Goal: Task Accomplishment & Management: Use online tool/utility

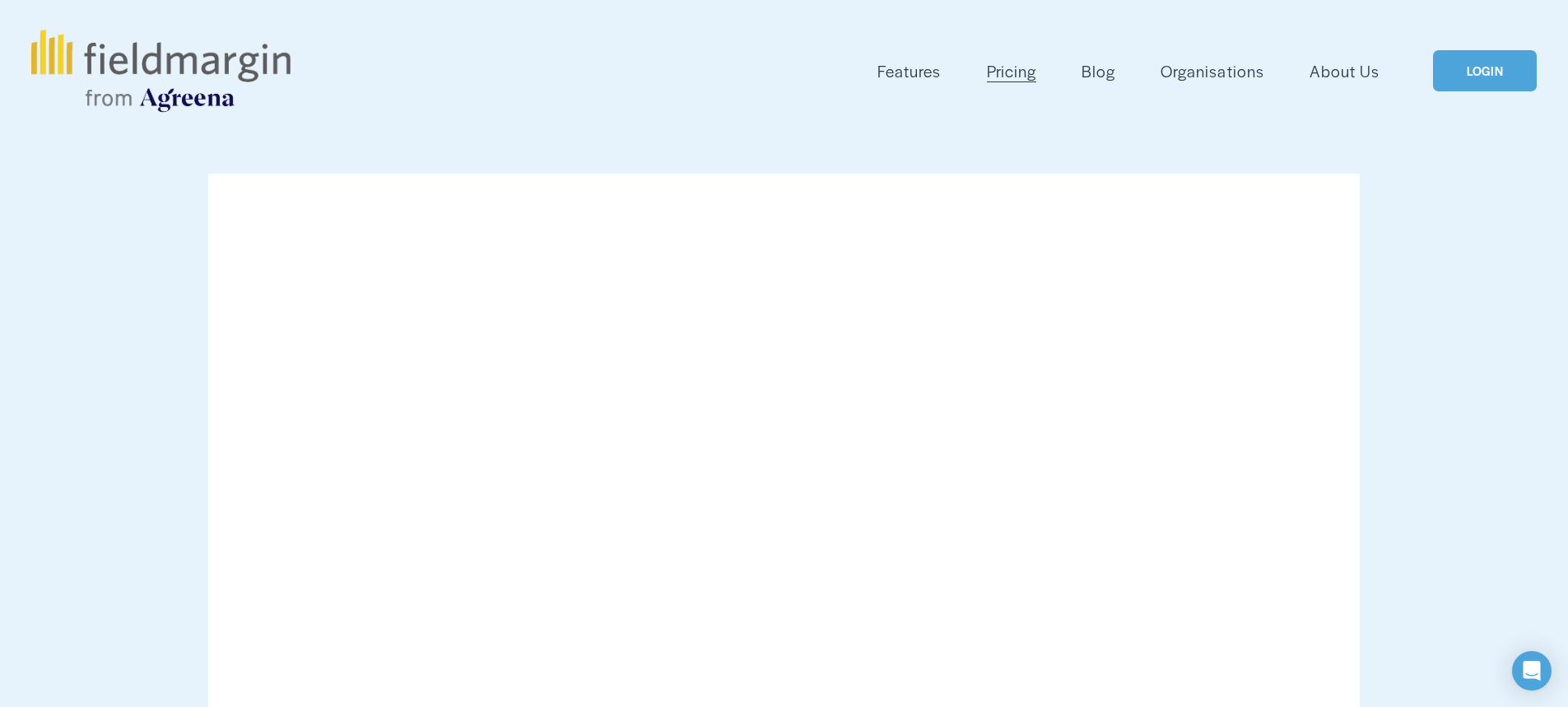
click at [1512, 80] on link "LOGIN" at bounding box center [1484, 71] width 104 height 42
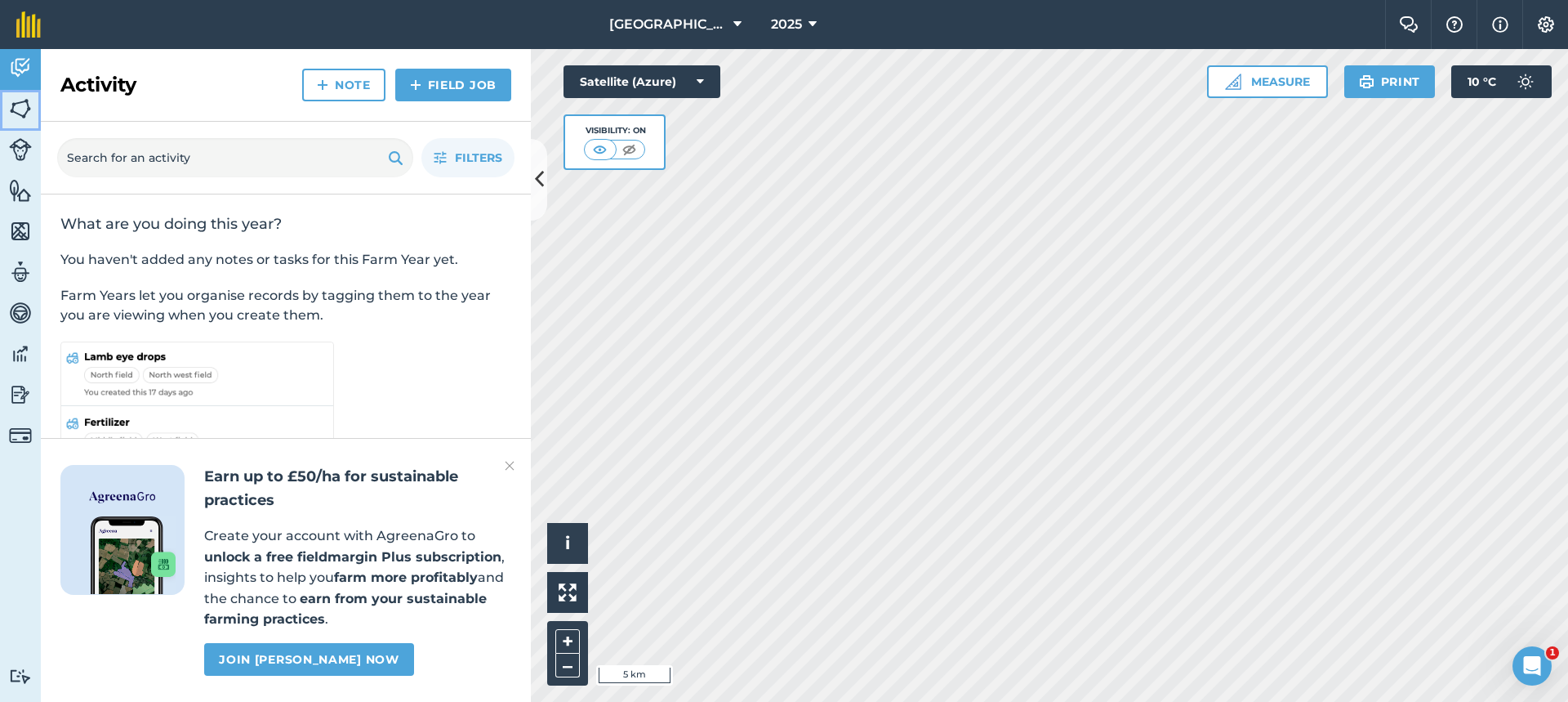
click at [17, 105] on img at bounding box center [20, 108] width 23 height 25
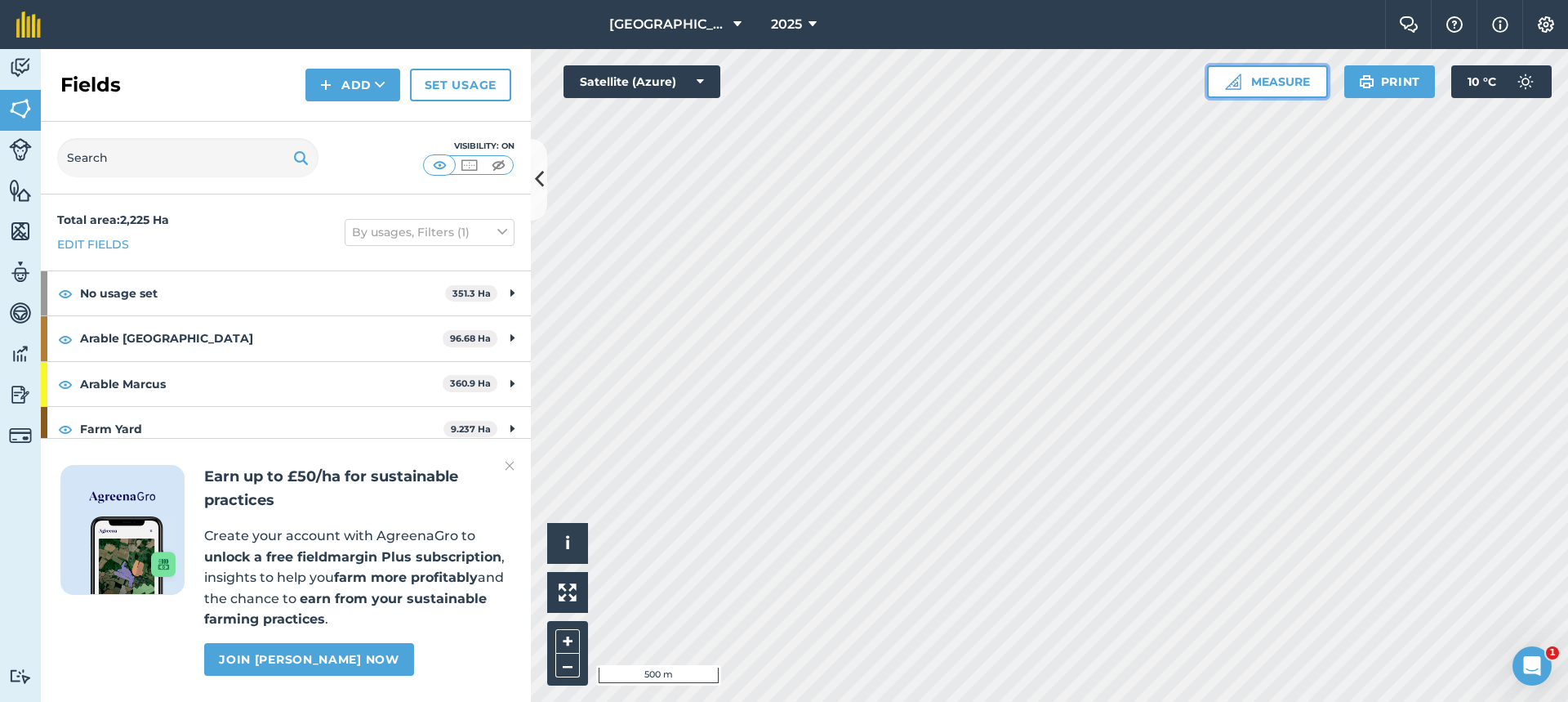
click at [1282, 89] on button "Measure" at bounding box center [1267, 82] width 121 height 32
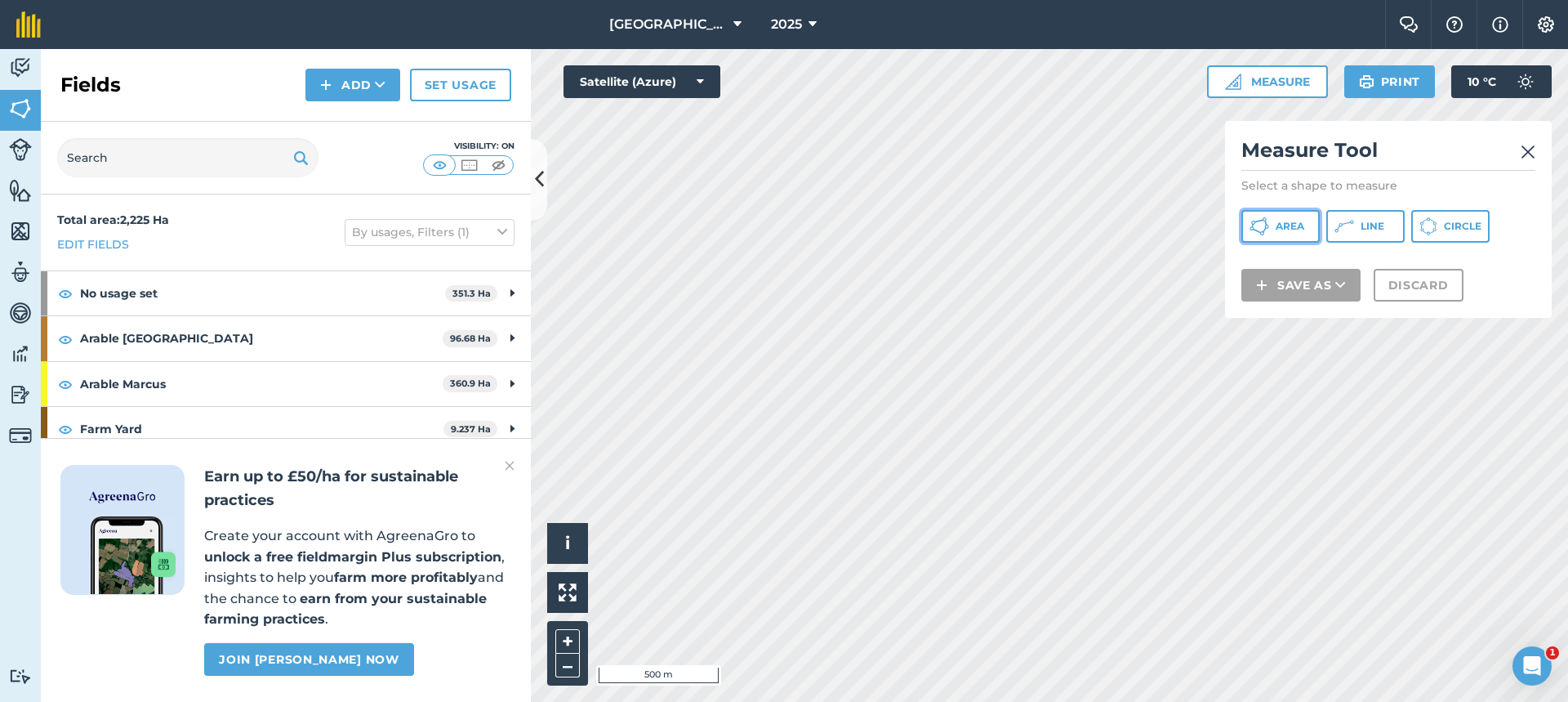
click at [1305, 239] on button "Area" at bounding box center [1280, 226] width 78 height 32
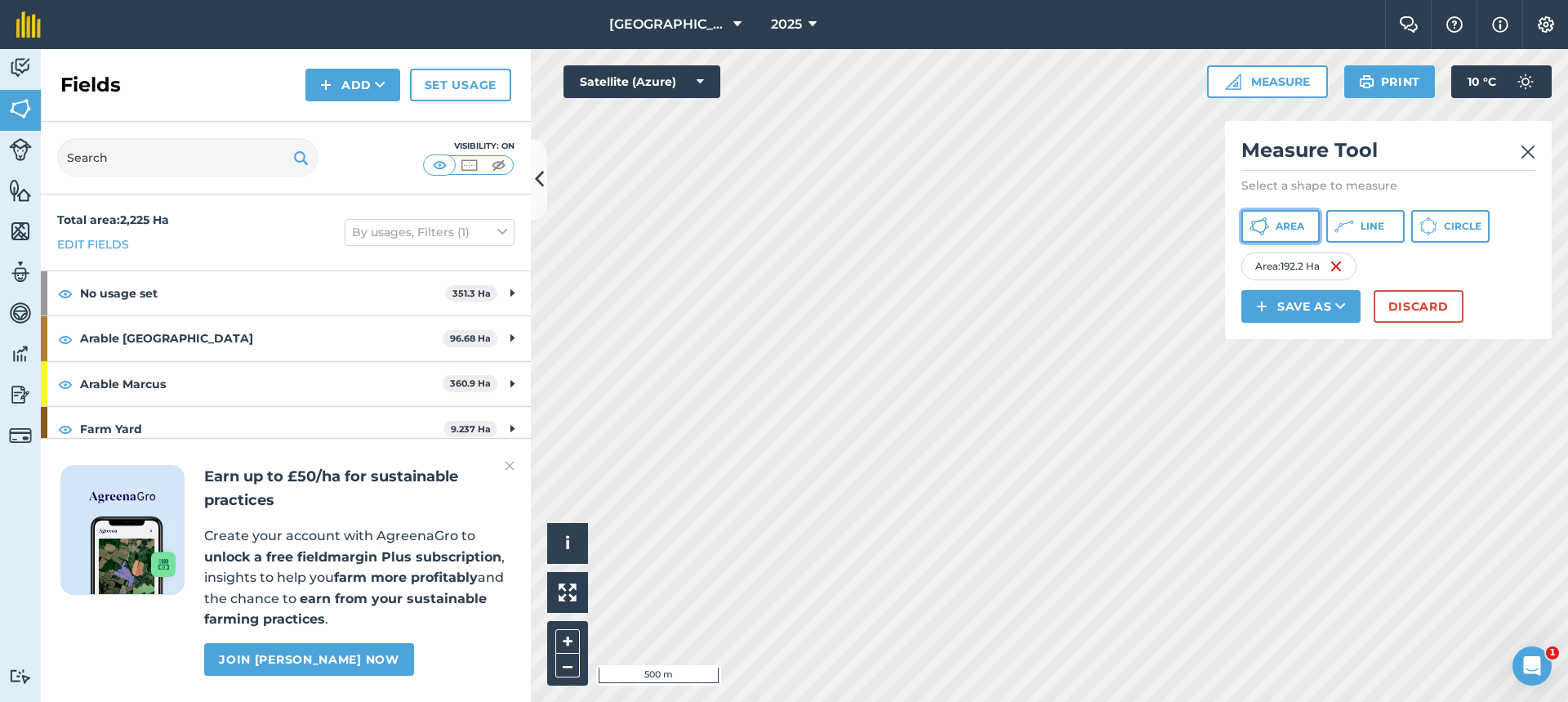
click at [1293, 231] on span "Area" at bounding box center [1290, 226] width 29 height 13
click at [1418, 311] on button "Discard" at bounding box center [1419, 306] width 90 height 32
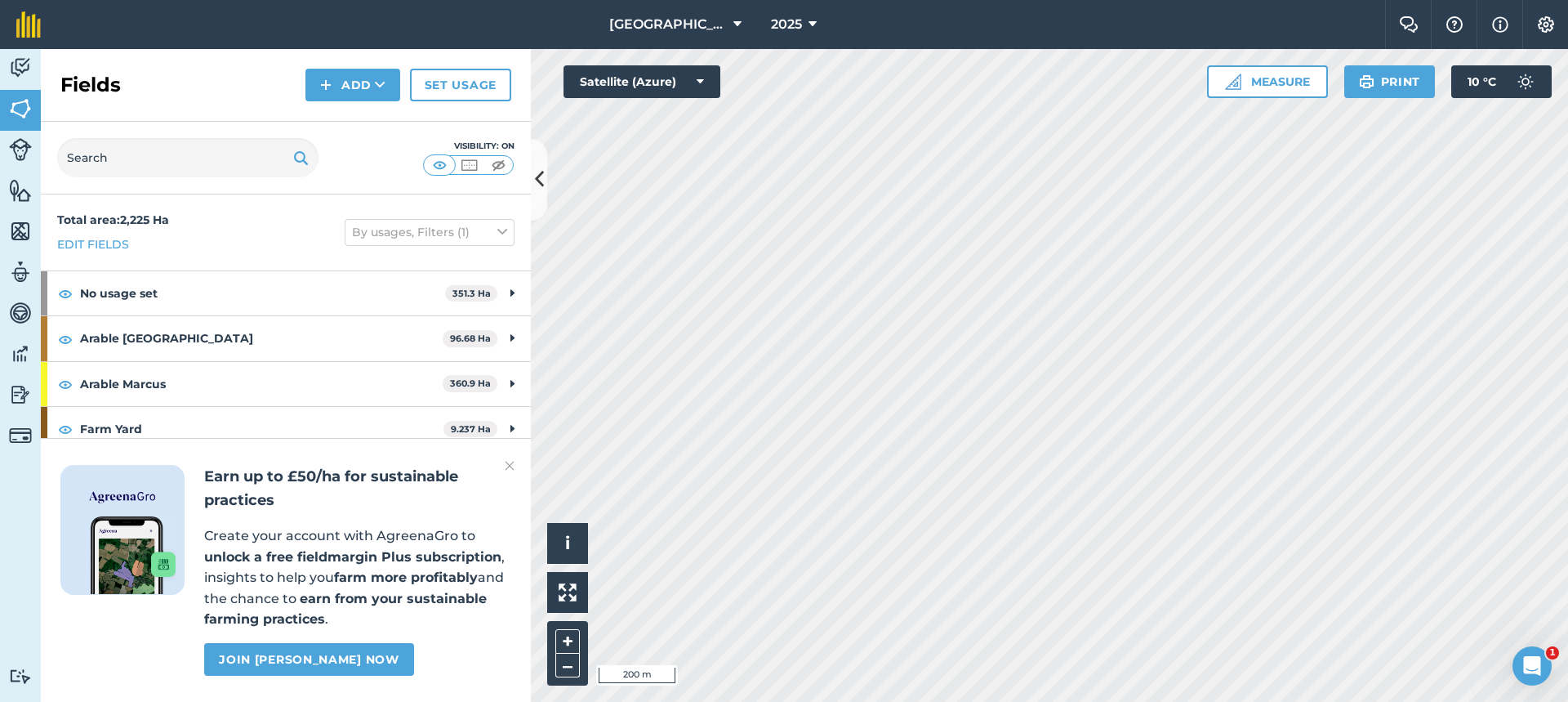
click at [526, 161] on div "Visibility: On" at bounding box center [285, 158] width 490 height 73
click at [534, 163] on button at bounding box center [539, 179] width 16 height 82
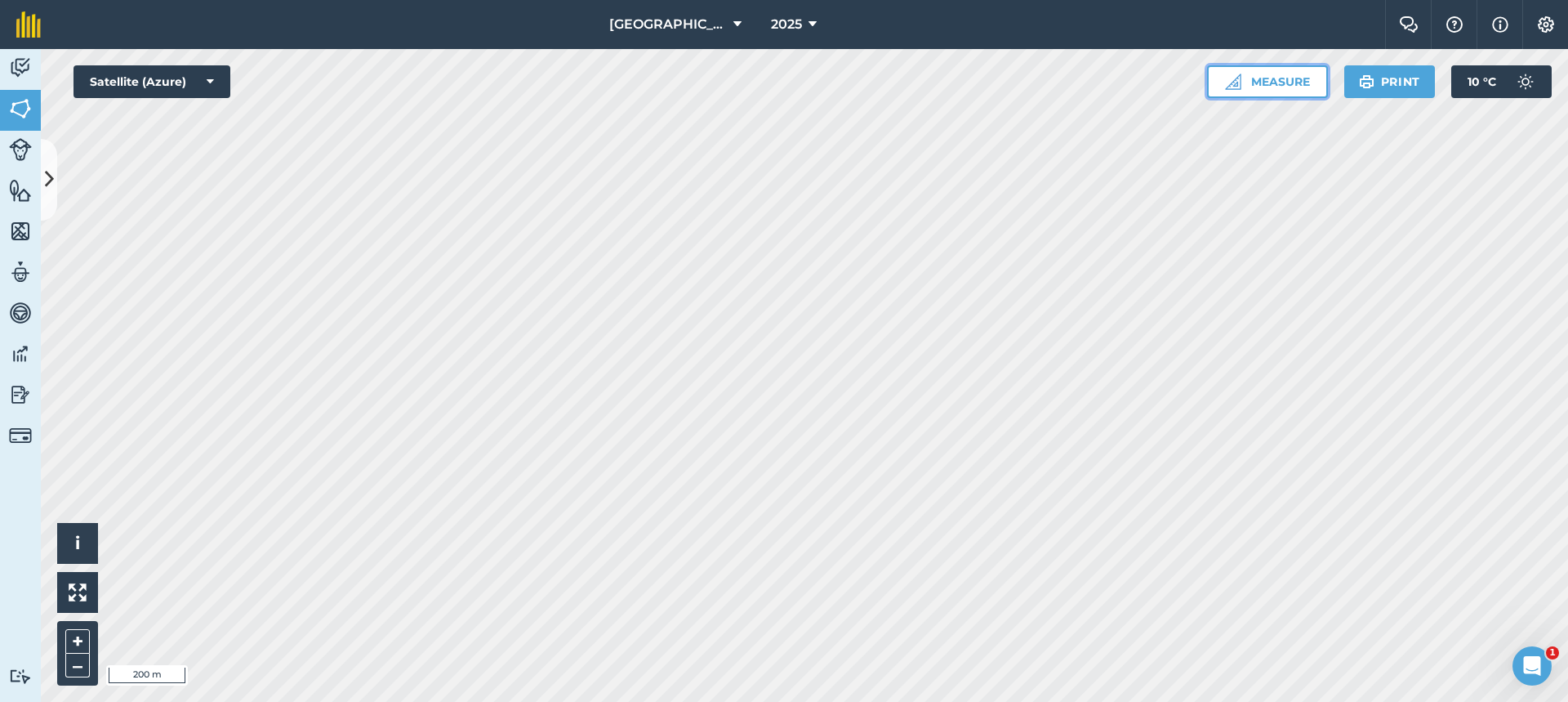
click at [1285, 83] on button "Measure" at bounding box center [1267, 82] width 121 height 32
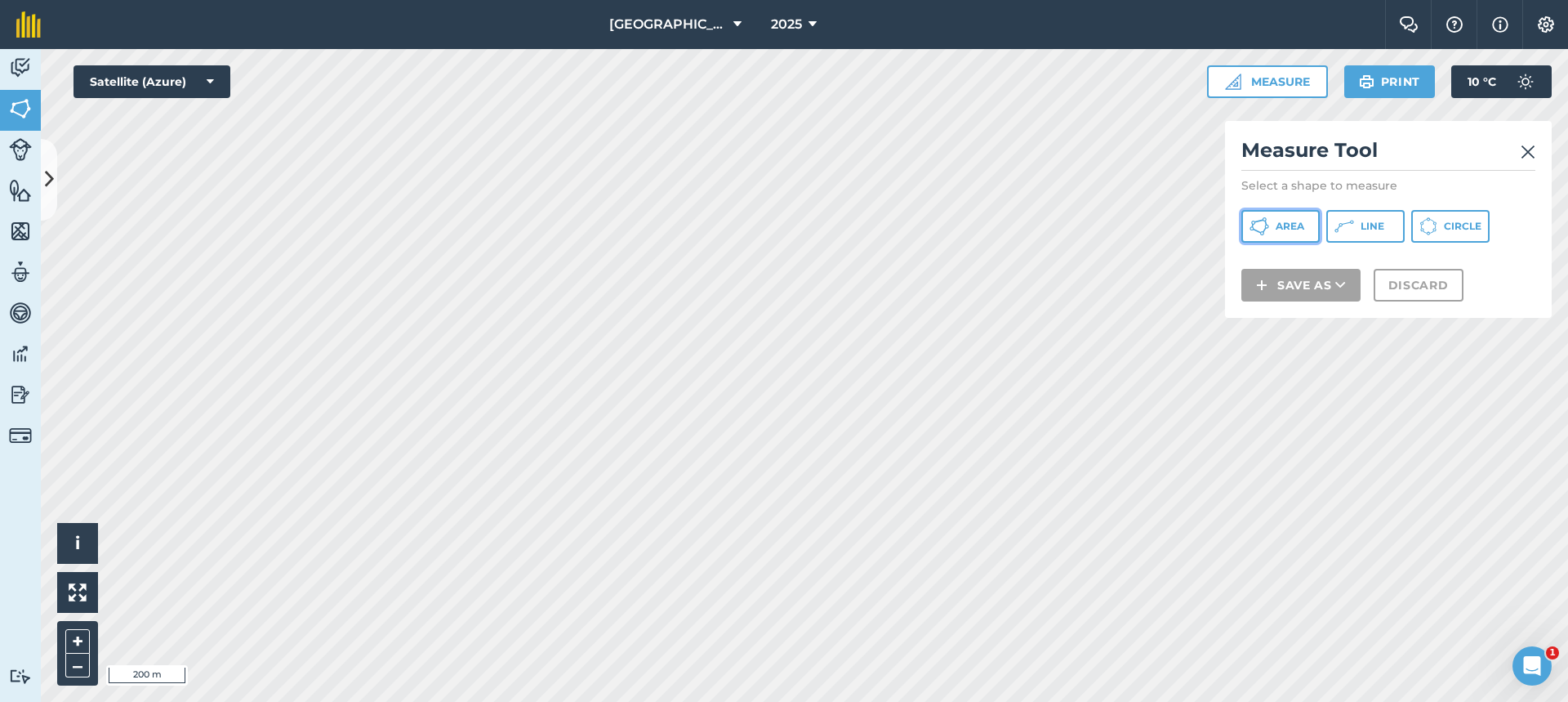
drag, startPoint x: 1296, startPoint y: 230, endPoint x: 1229, endPoint y: 214, distance: 68.9
click at [1294, 230] on span "Area" at bounding box center [1290, 226] width 29 height 13
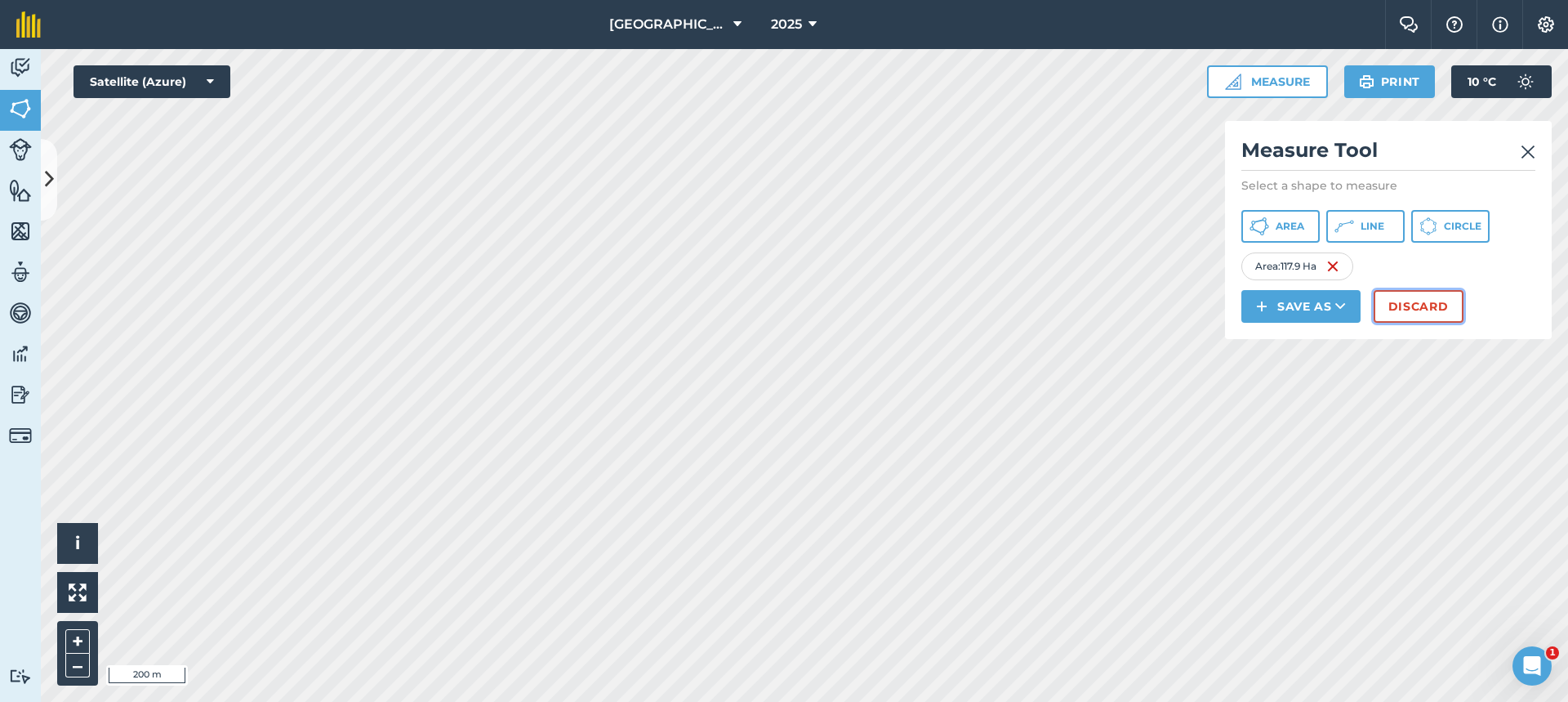
click at [1439, 303] on button "Discard" at bounding box center [1419, 306] width 90 height 32
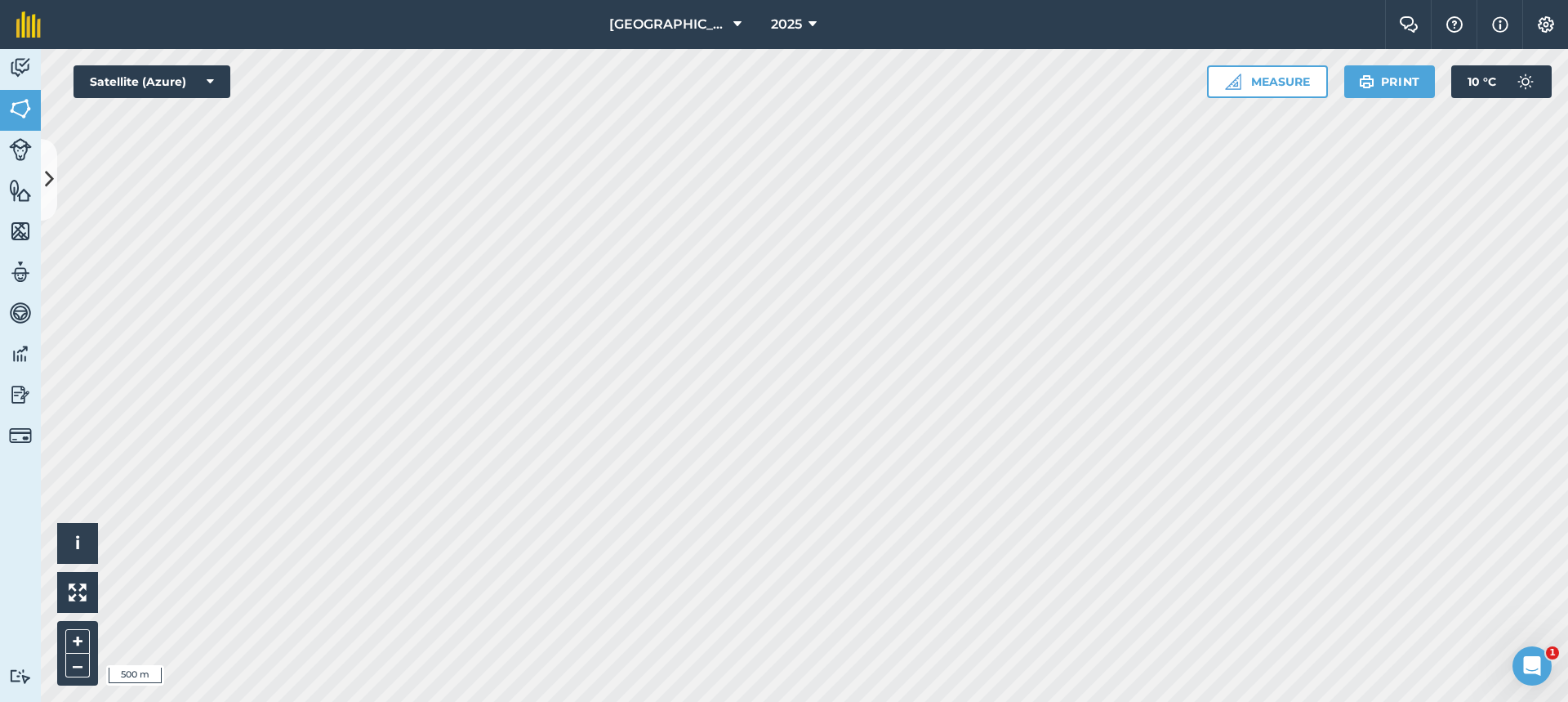
click at [461, 0] on html "[GEOGRAPHIC_DATA] 2025 Farm Chat Help Info Settings [GEOGRAPHIC_DATA] - 2025 Re…" at bounding box center [784, 351] width 1568 height 702
click at [1311, 79] on button "Measure" at bounding box center [1267, 82] width 121 height 32
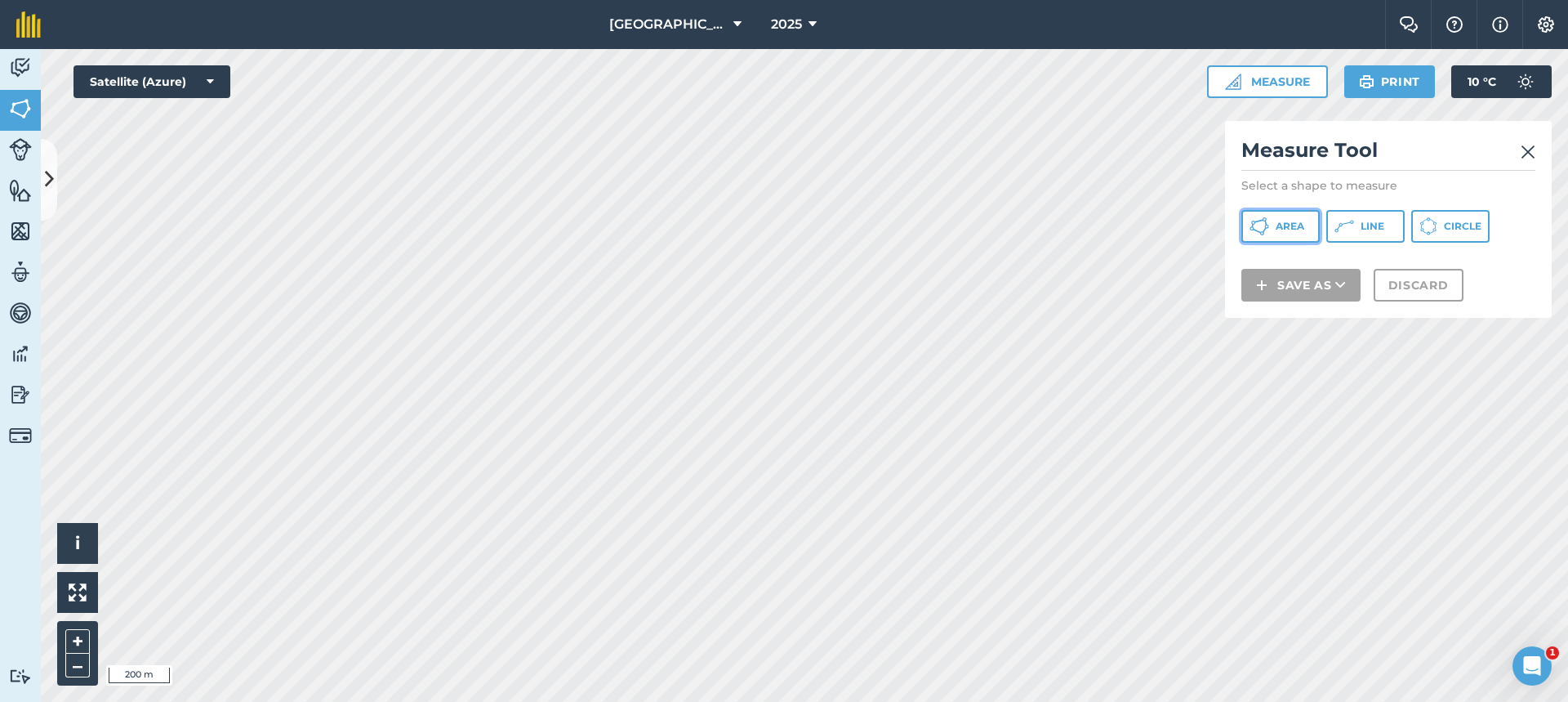
click at [1278, 233] on button "Area" at bounding box center [1280, 226] width 78 height 32
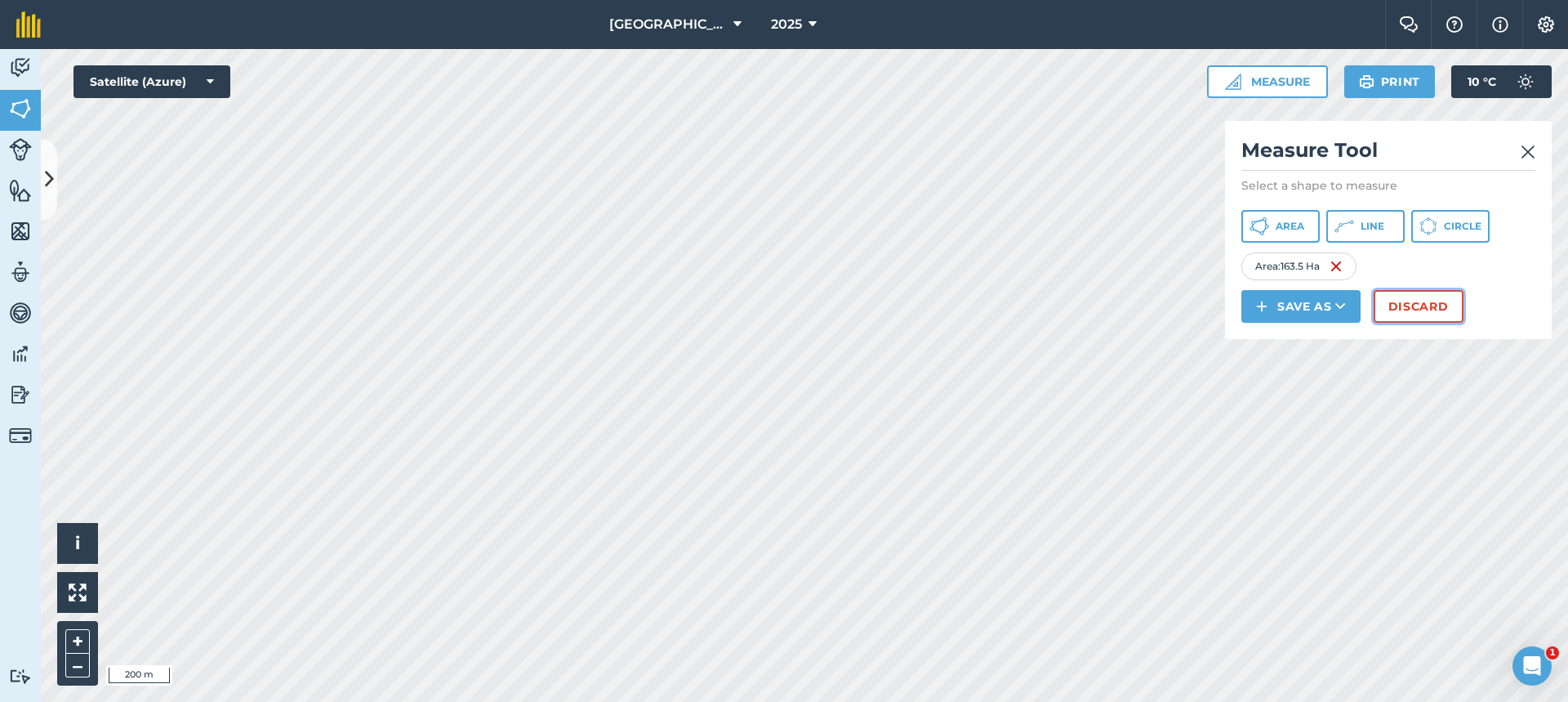
click at [1423, 315] on button "Discard" at bounding box center [1419, 306] width 90 height 32
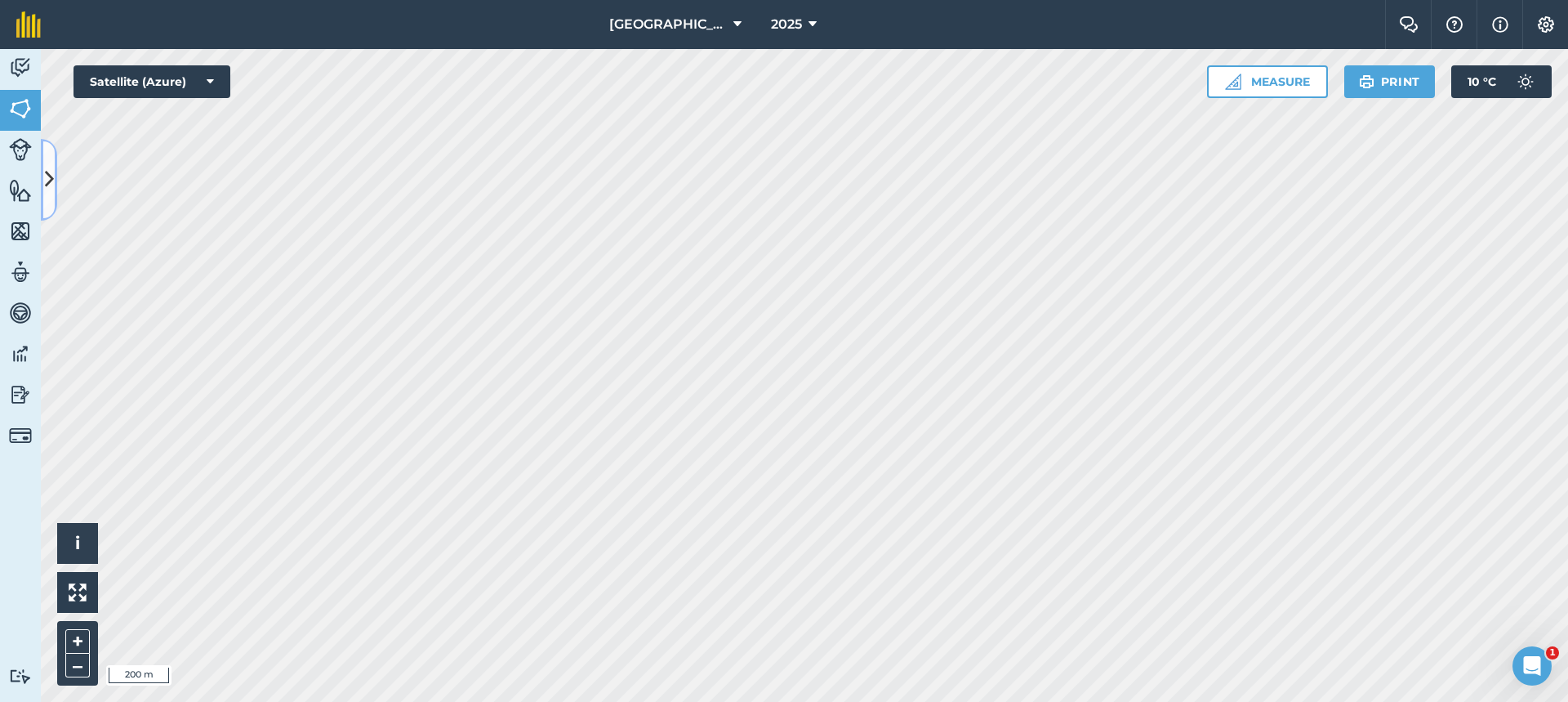
click at [55, 163] on button at bounding box center [48, 179] width 16 height 82
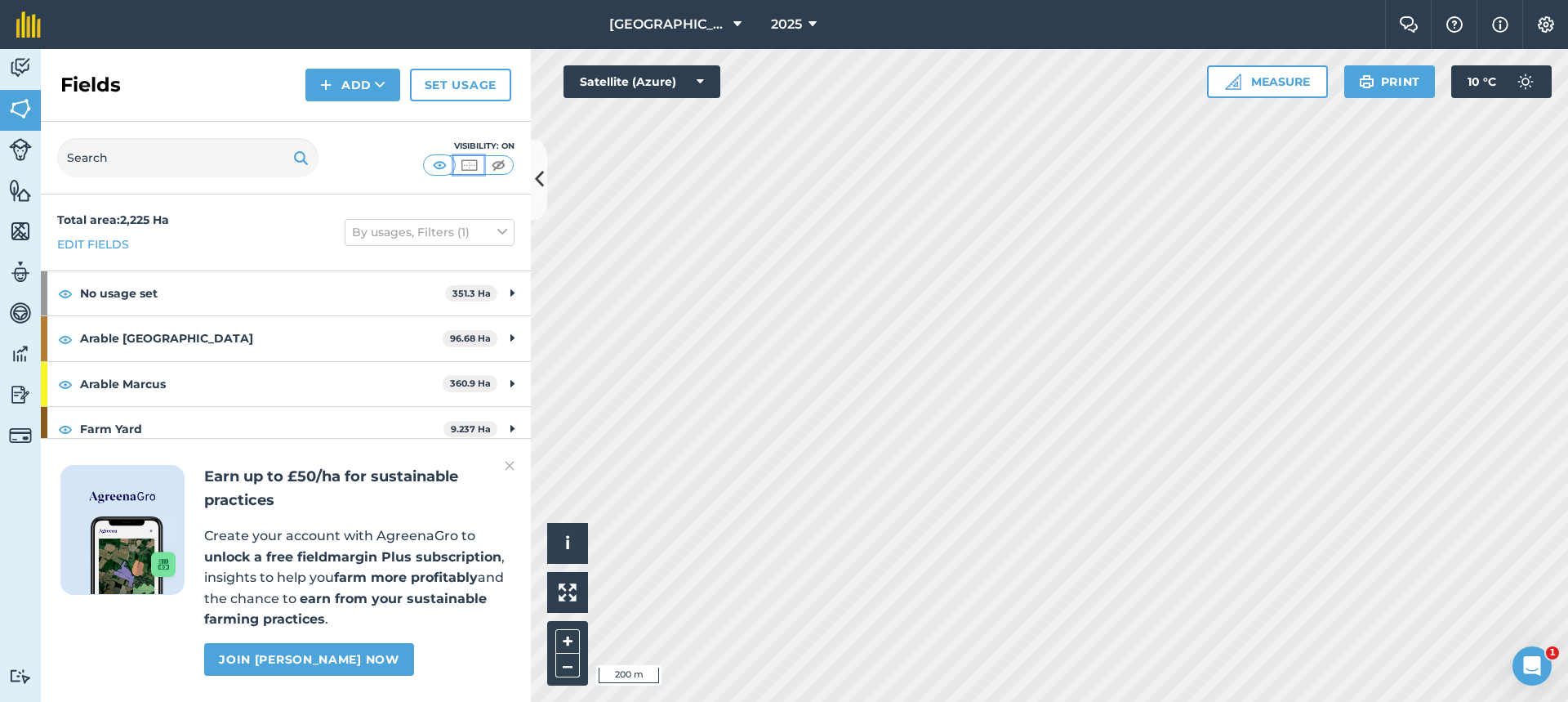
click at [471, 162] on img at bounding box center [469, 165] width 20 height 16
click at [435, 165] on img at bounding box center [440, 165] width 20 height 16
click at [511, 467] on img at bounding box center [510, 466] width 10 height 20
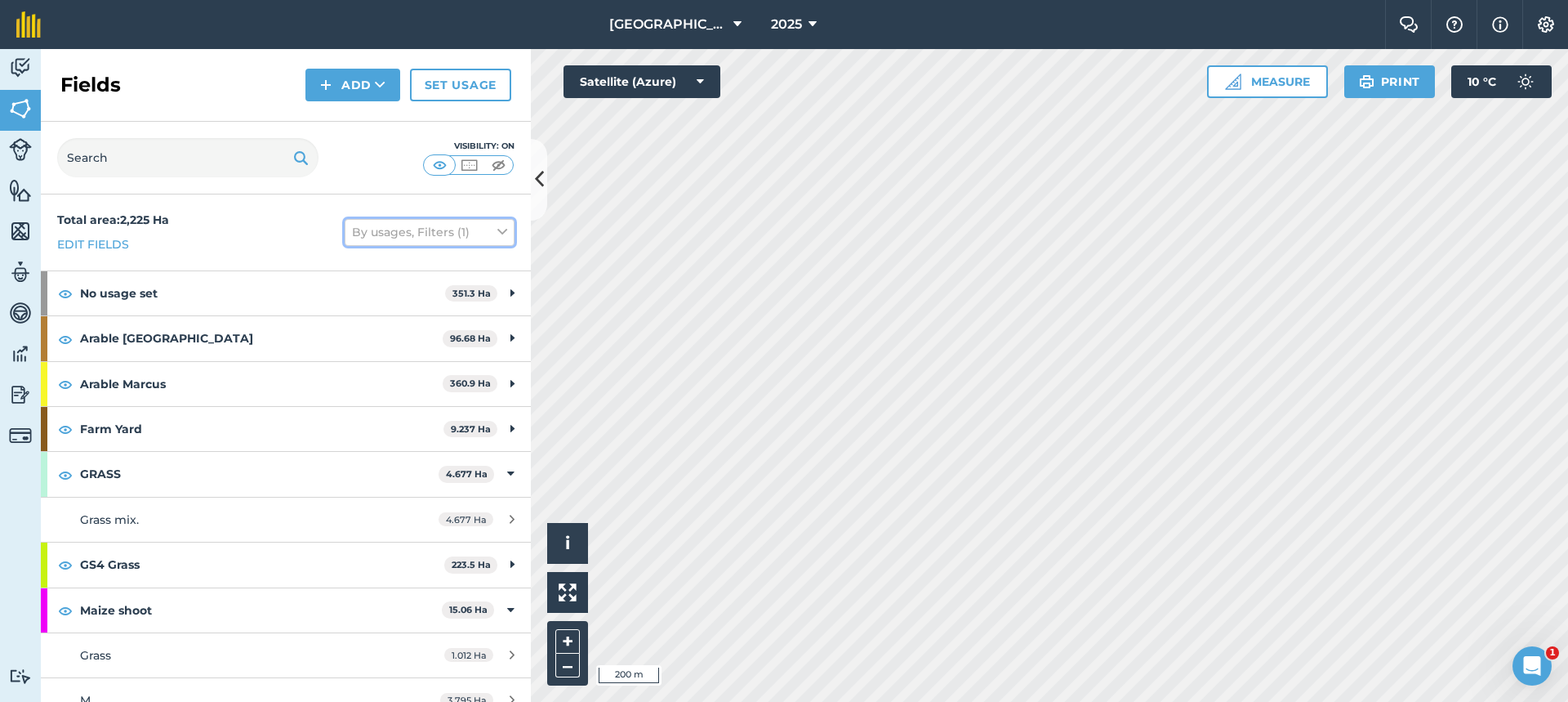
click at [495, 229] on button "By usages, Filters (1)" at bounding box center [430, 232] width 170 height 26
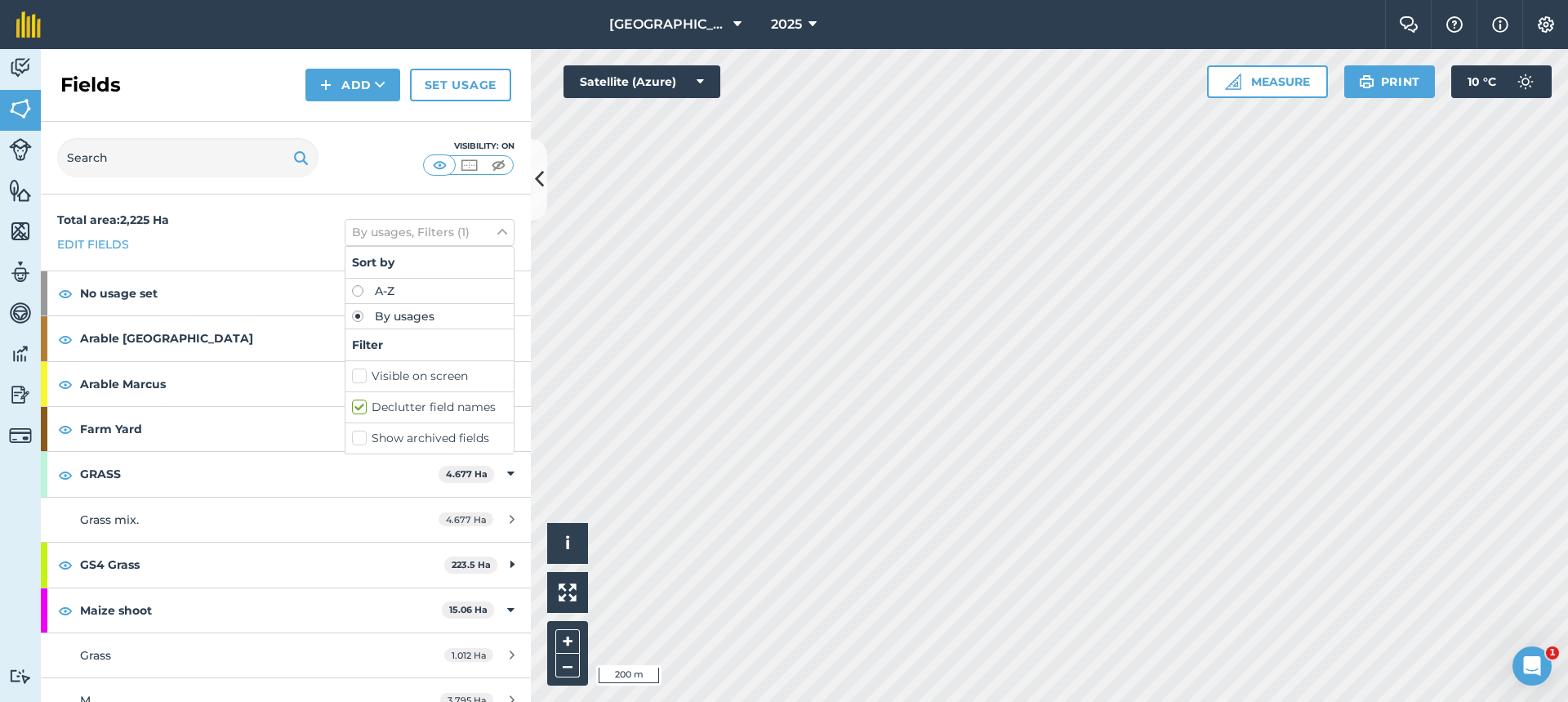
click at [444, 378] on label "Visible on screen" at bounding box center [429, 376] width 155 height 17
click at [363, 378] on input "Visible on screen" at bounding box center [357, 373] width 10 height 10
checkbox input "true"
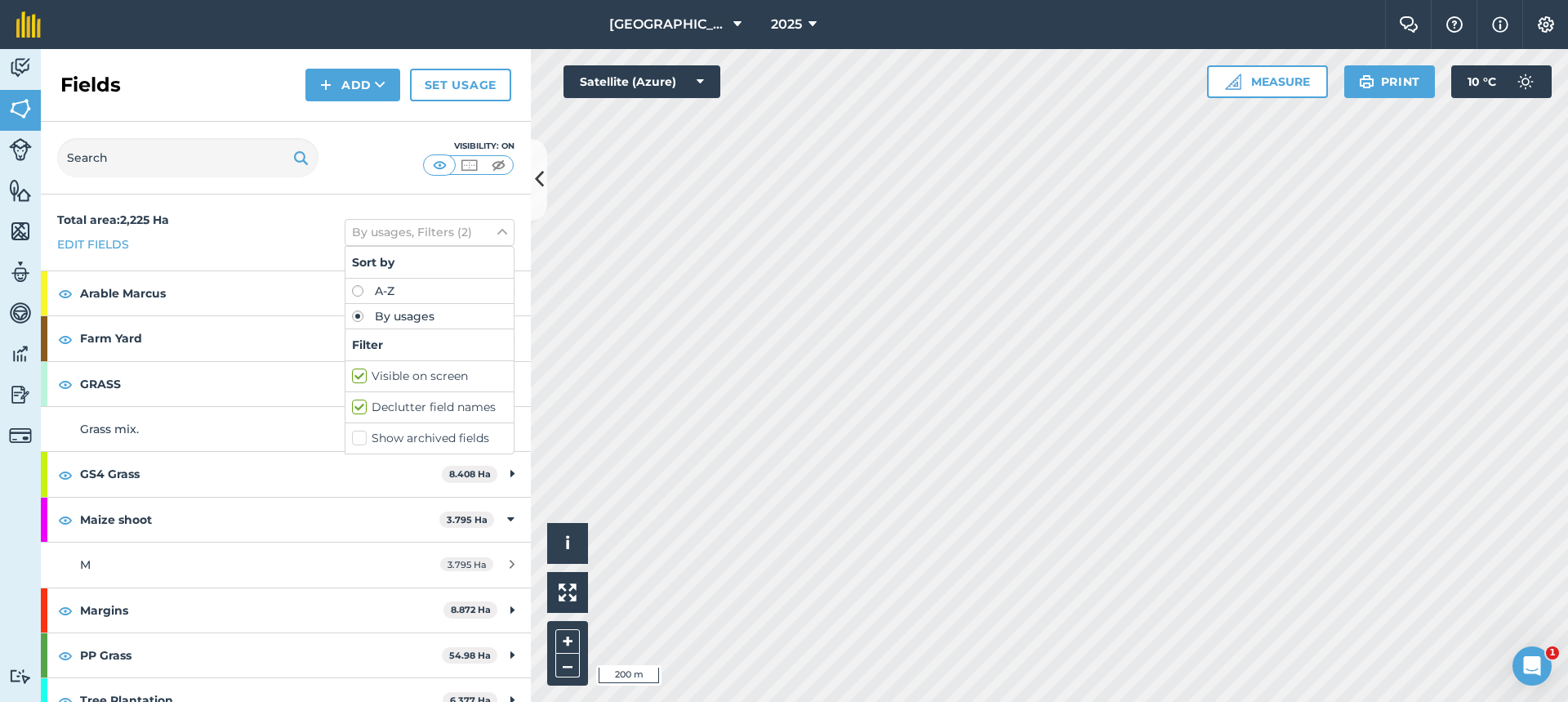
click at [352, 405] on label "Declutter field names" at bounding box center [429, 407] width 155 height 17
click at [352, 405] on input "Declutter field names" at bounding box center [357, 404] width 10 height 10
click at [352, 405] on label "Declutter field names" at bounding box center [429, 407] width 155 height 17
click at [352, 405] on input "Declutter field names" at bounding box center [357, 404] width 10 height 10
checkbox input "true"
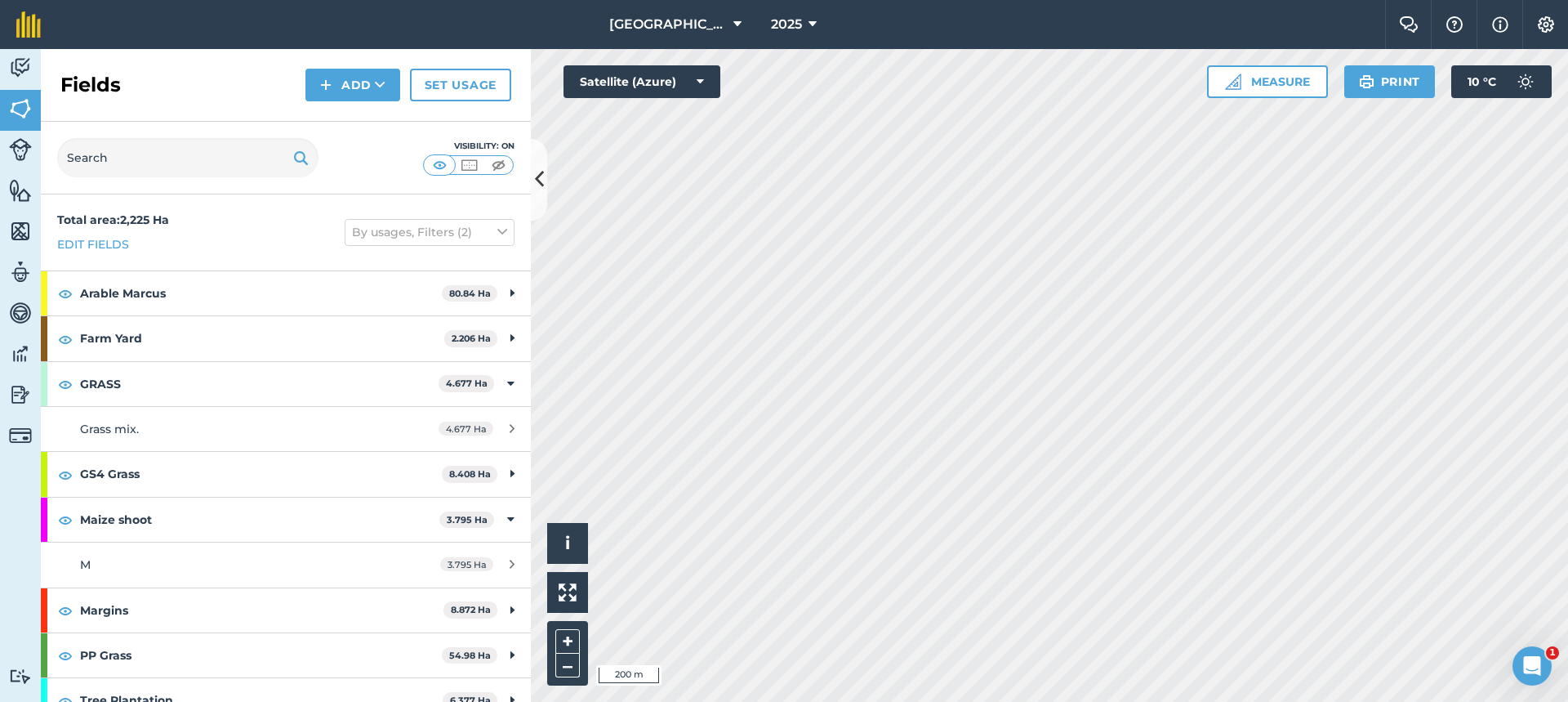
scroll to position [21, 0]
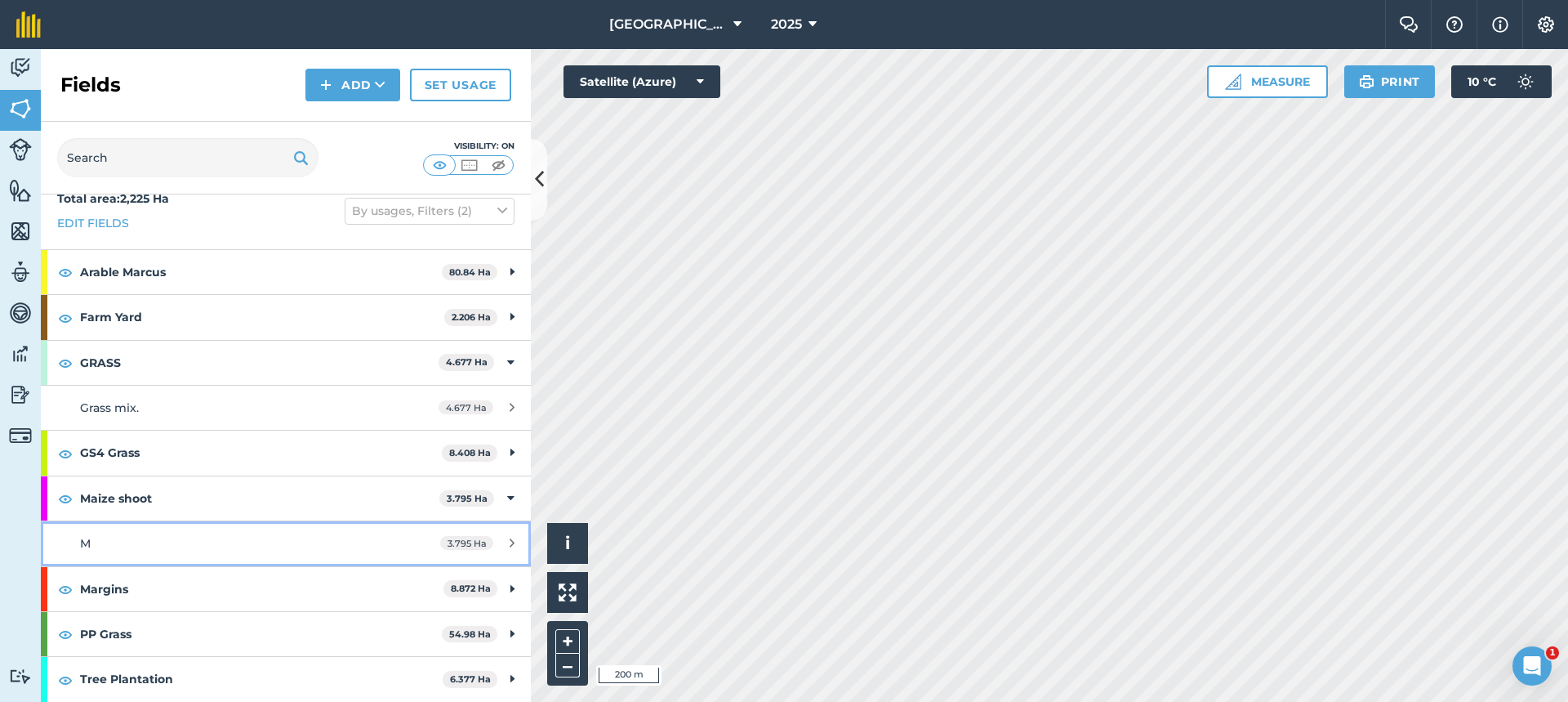
click at [510, 542] on icon at bounding box center [512, 543] width 5 height 12
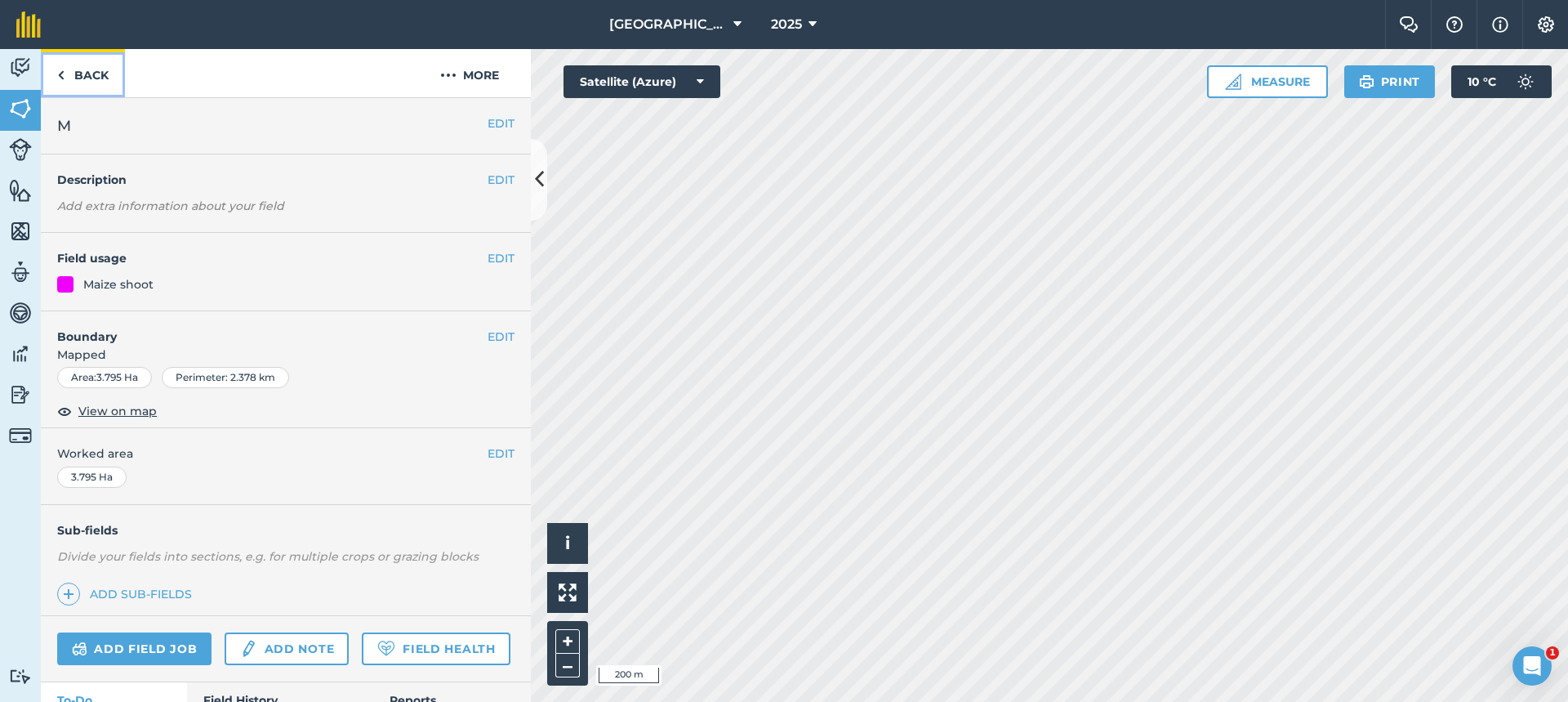
click at [57, 76] on img at bounding box center [60, 75] width 8 height 20
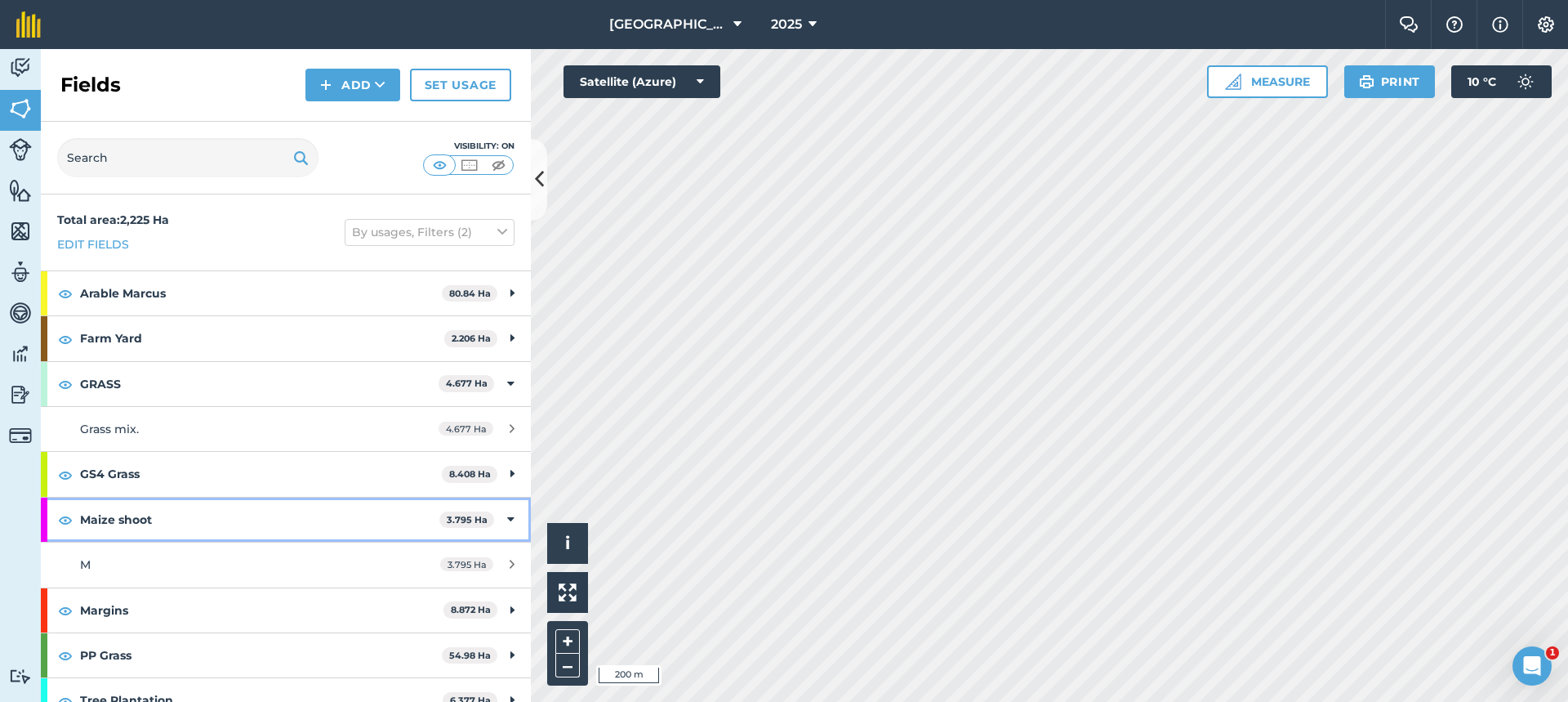
click at [507, 518] on icon at bounding box center [510, 519] width 8 height 18
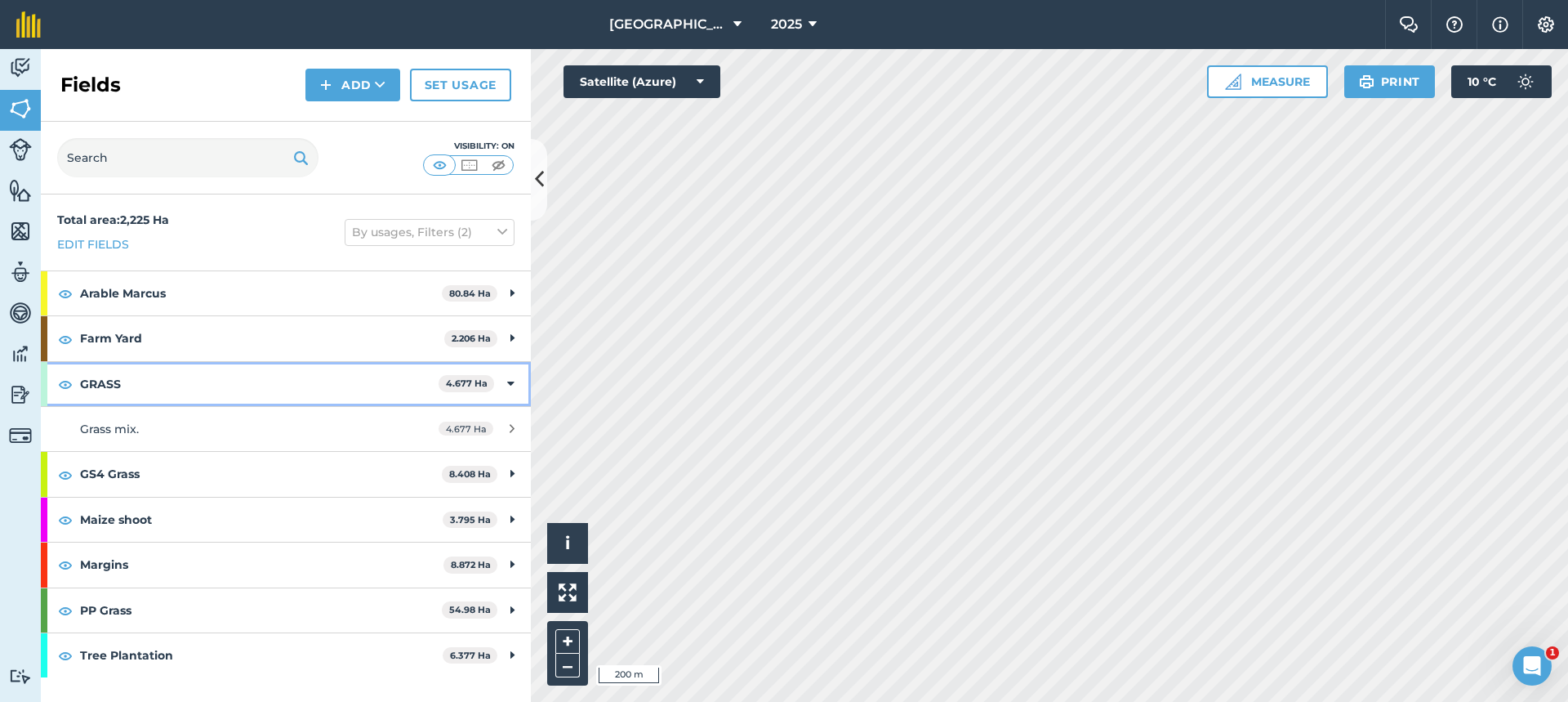
click at [516, 385] on div "GRASS 4.677 Ha" at bounding box center [285, 384] width 490 height 44
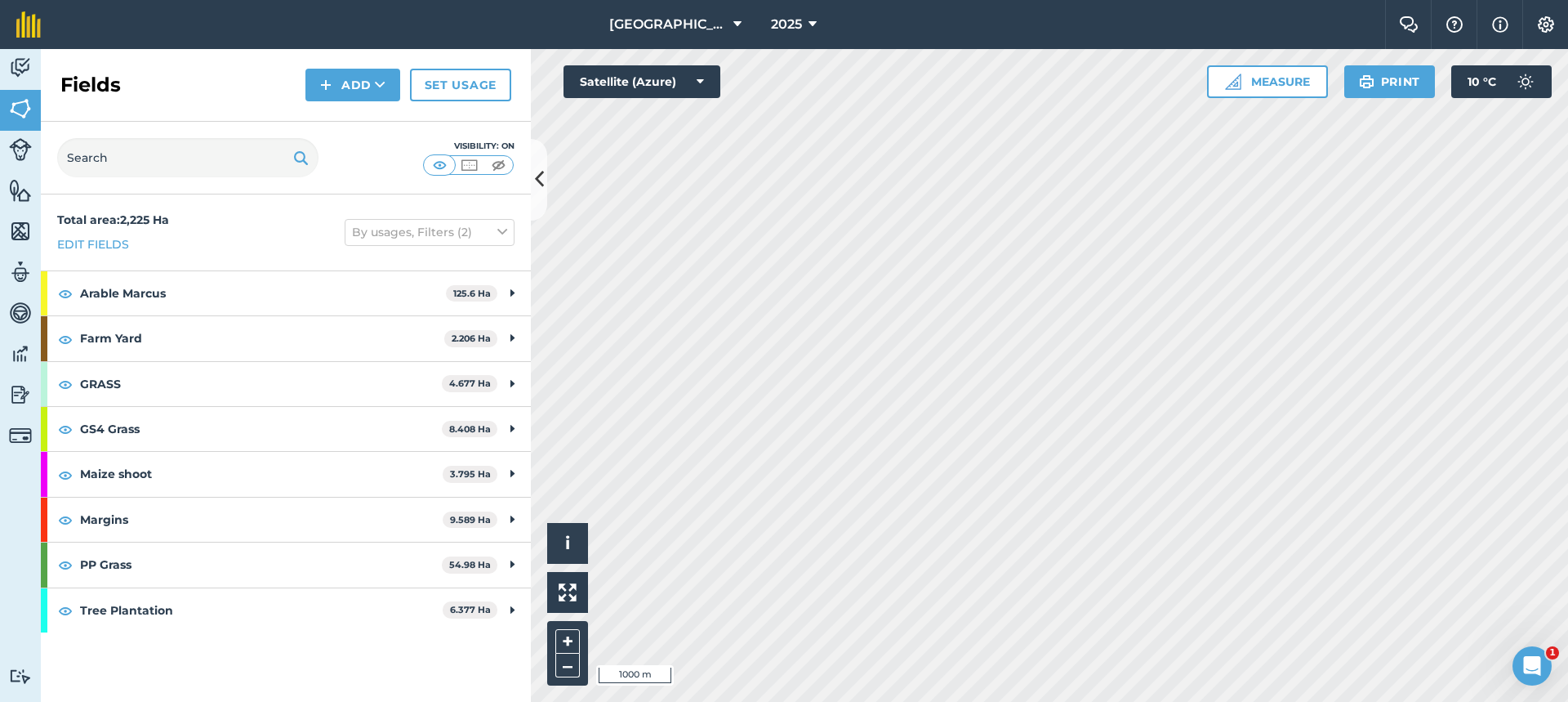
click at [529, 331] on div "Activity Fields Livestock Features Maps Team Vehicles Data Reporting Billing Tu…" at bounding box center [784, 376] width 1568 height 653
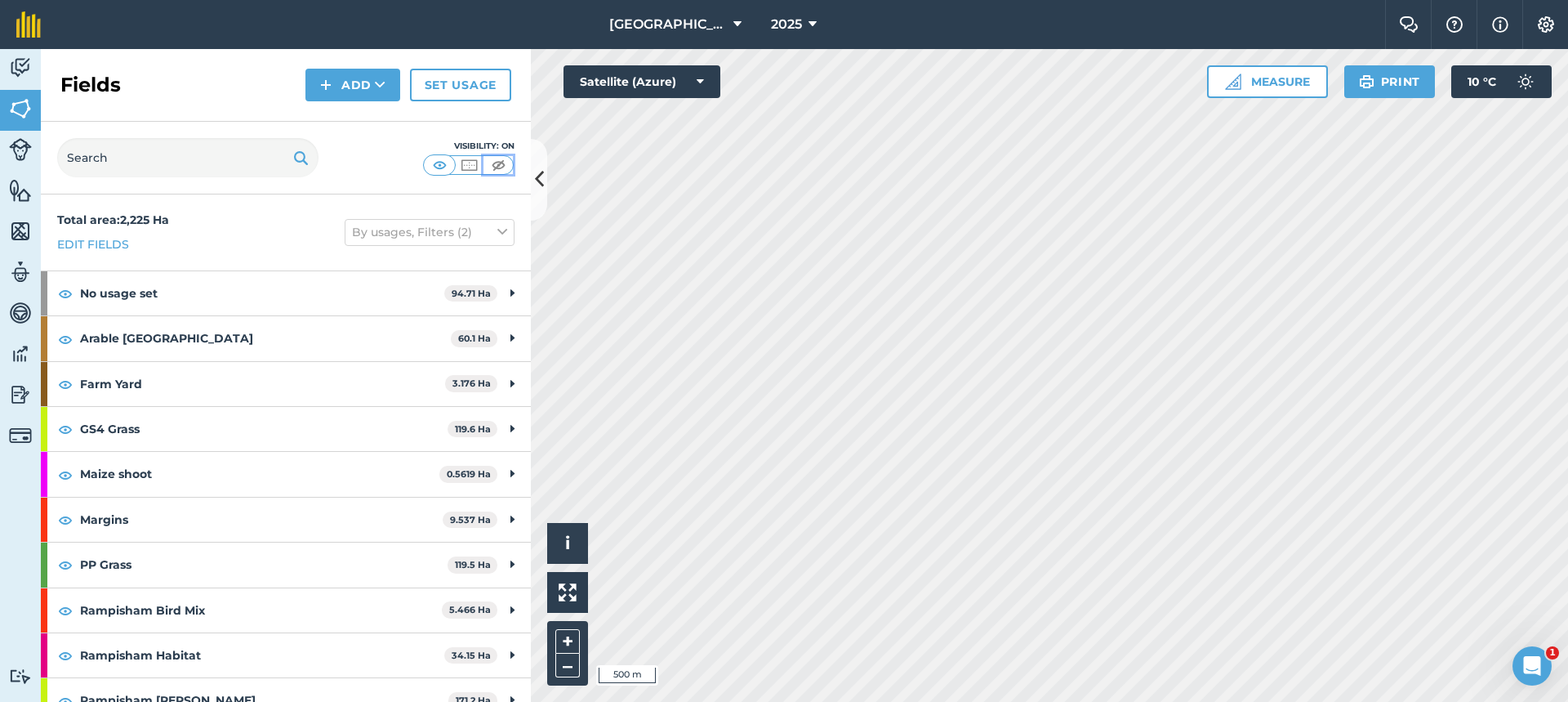
click at [499, 162] on img at bounding box center [499, 165] width 20 height 16
click at [460, 167] on img at bounding box center [469, 165] width 20 height 16
click at [438, 167] on img at bounding box center [440, 165] width 20 height 16
click at [375, 235] on button "By usages, Filters (2)" at bounding box center [430, 232] width 170 height 26
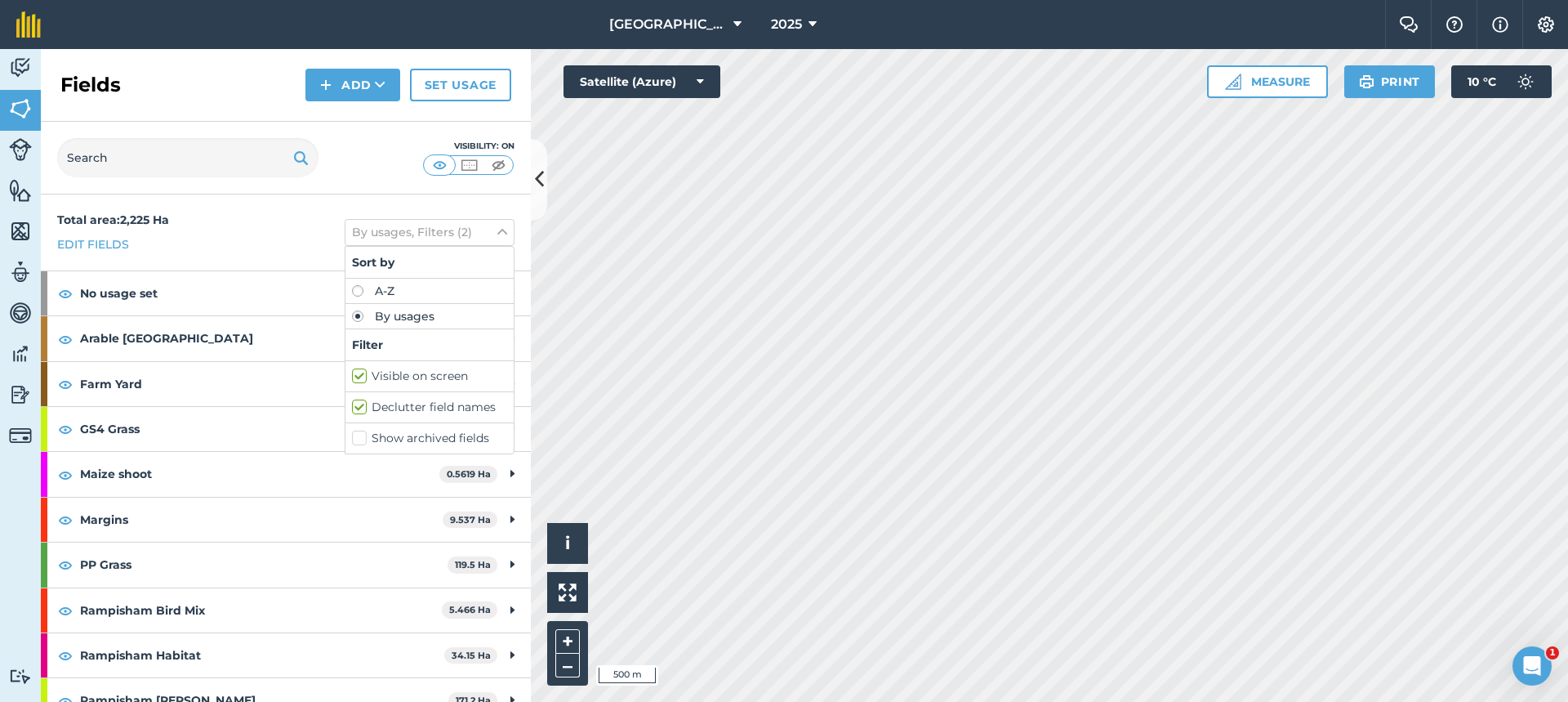
click at [263, 249] on div "Total area : 2,225 Ha Edit fields By usages, Filters (2) Sort by A-Z By usages …" at bounding box center [285, 232] width 490 height 76
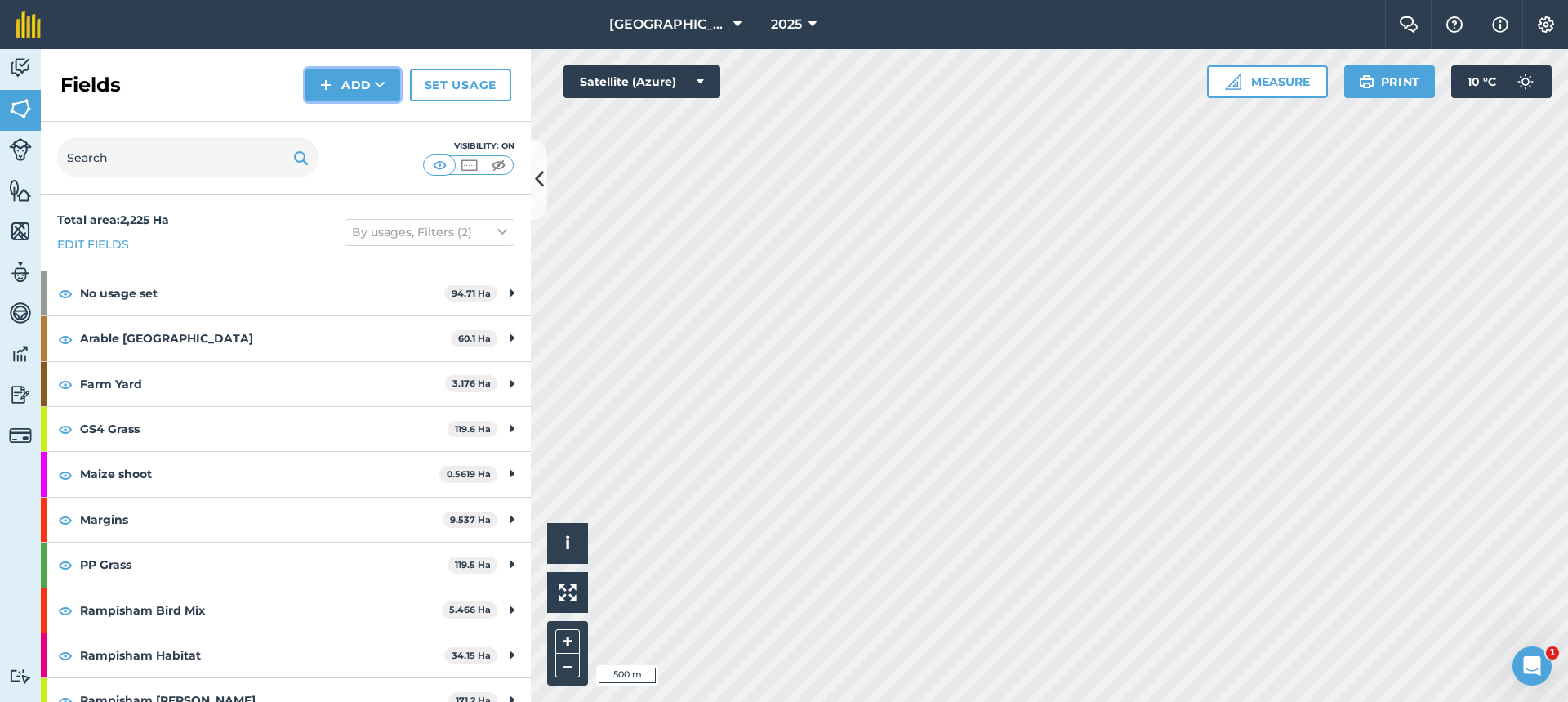
click at [347, 80] on button "Add" at bounding box center [353, 85] width 95 height 32
click at [354, 123] on link "Draw" at bounding box center [353, 122] width 90 height 36
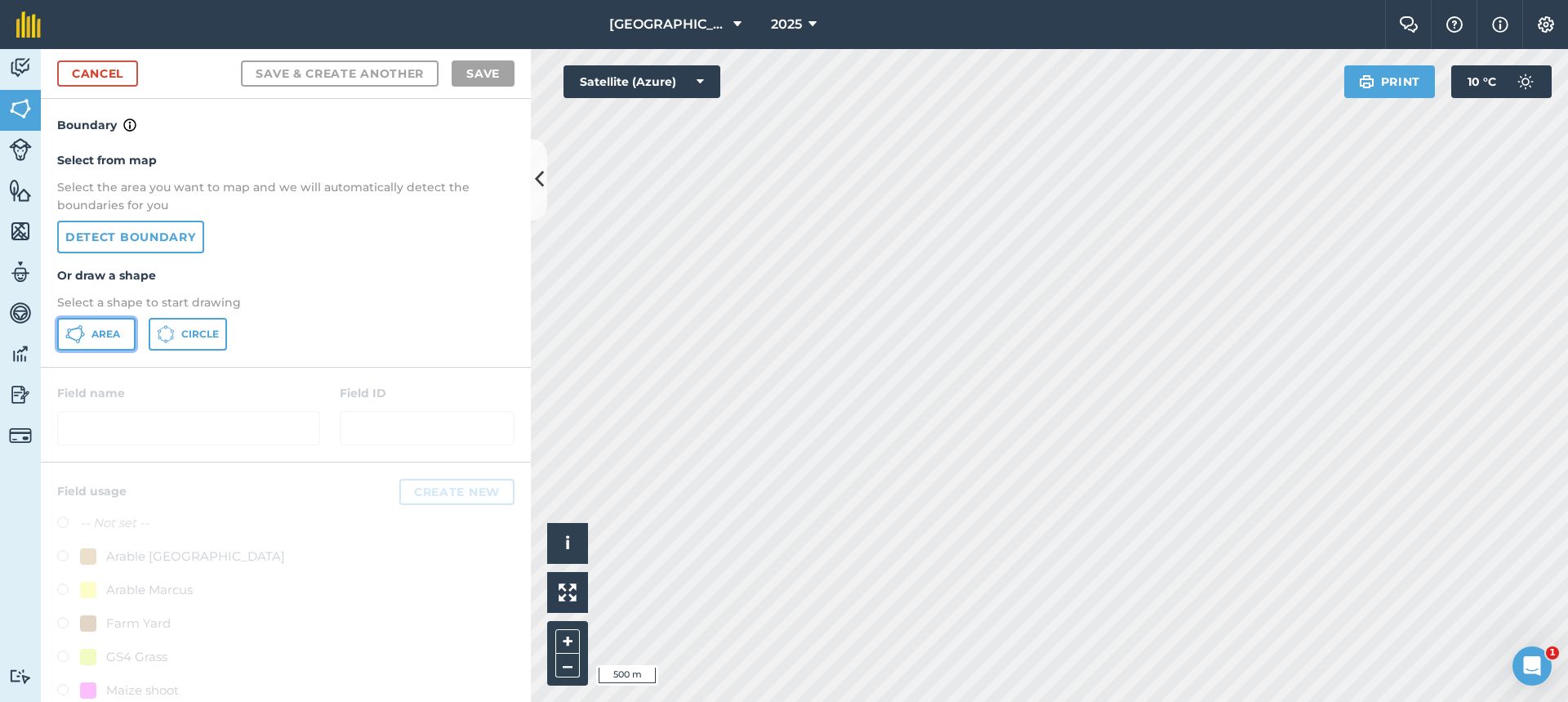
click at [108, 329] on span "Area" at bounding box center [106, 334] width 29 height 13
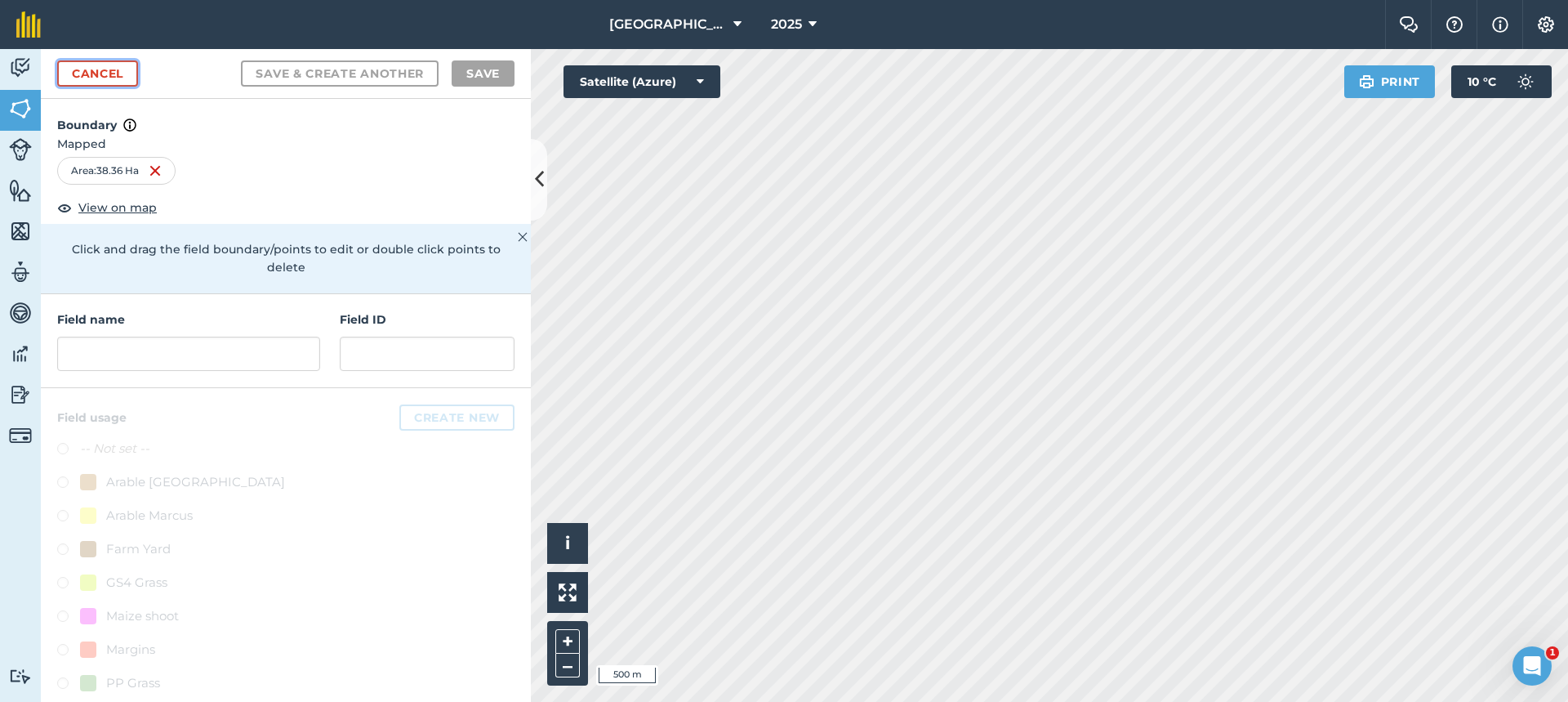
click at [92, 73] on link "Cancel" at bounding box center [97, 73] width 81 height 26
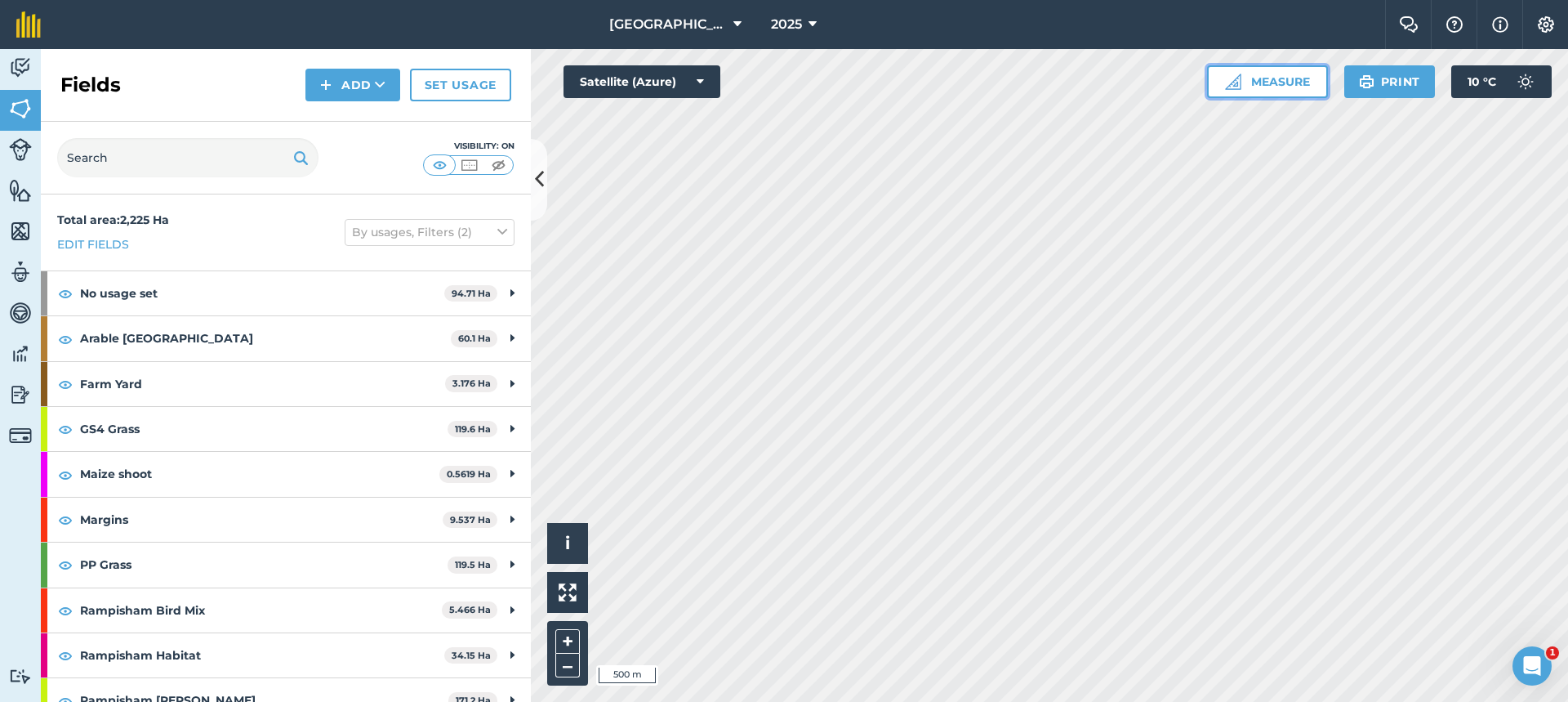
click at [1285, 86] on button "Measure" at bounding box center [1267, 82] width 121 height 32
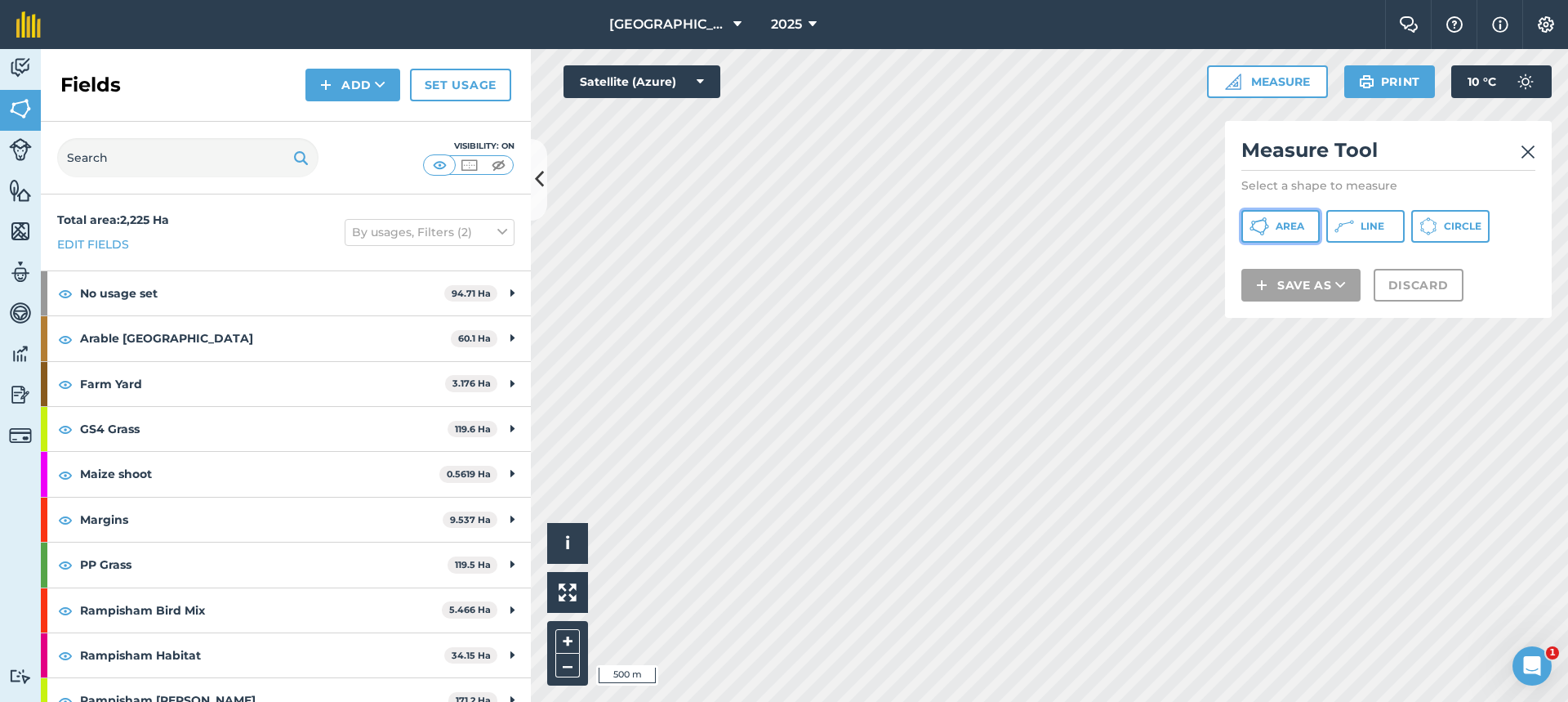
click at [1293, 224] on span "Area" at bounding box center [1290, 226] width 29 height 13
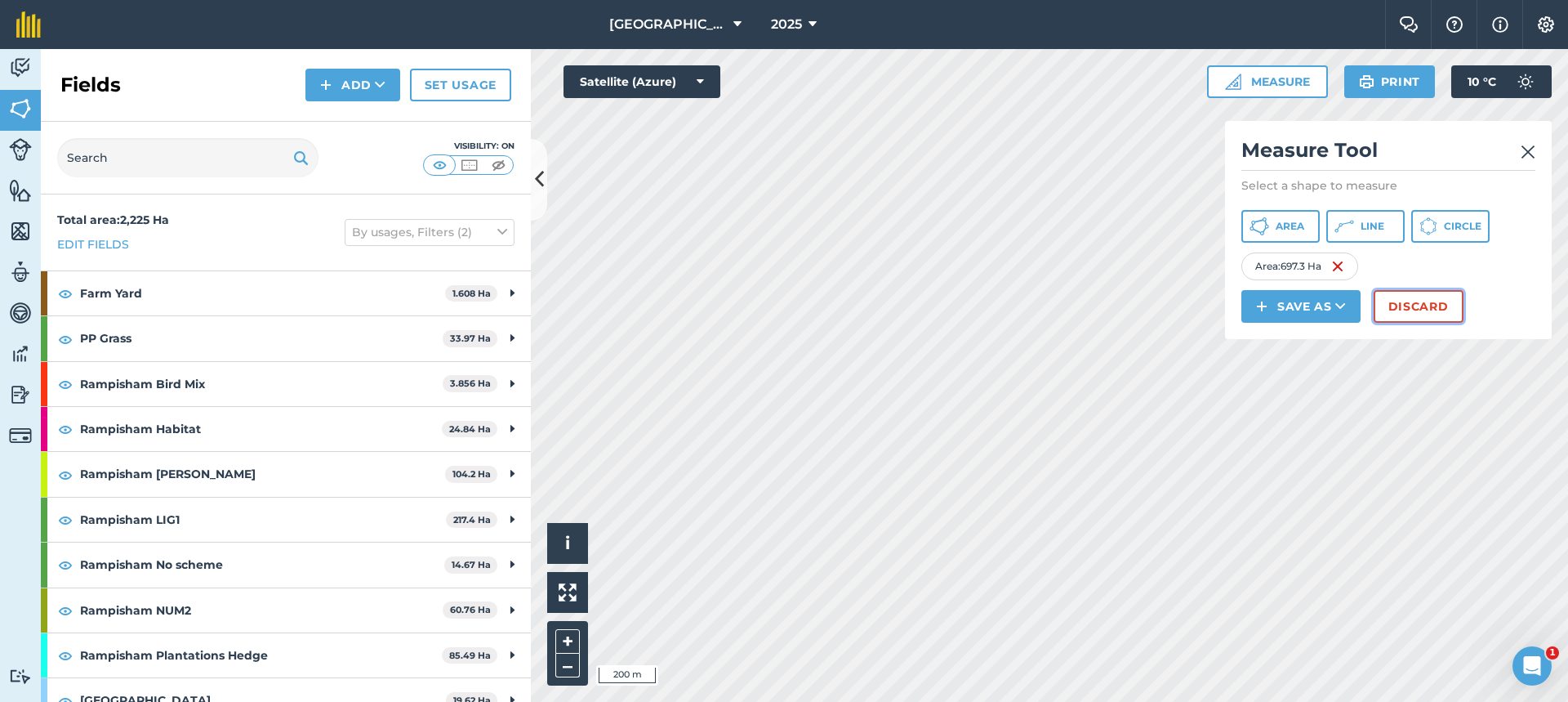
click at [1432, 308] on button "Discard" at bounding box center [1419, 306] width 90 height 32
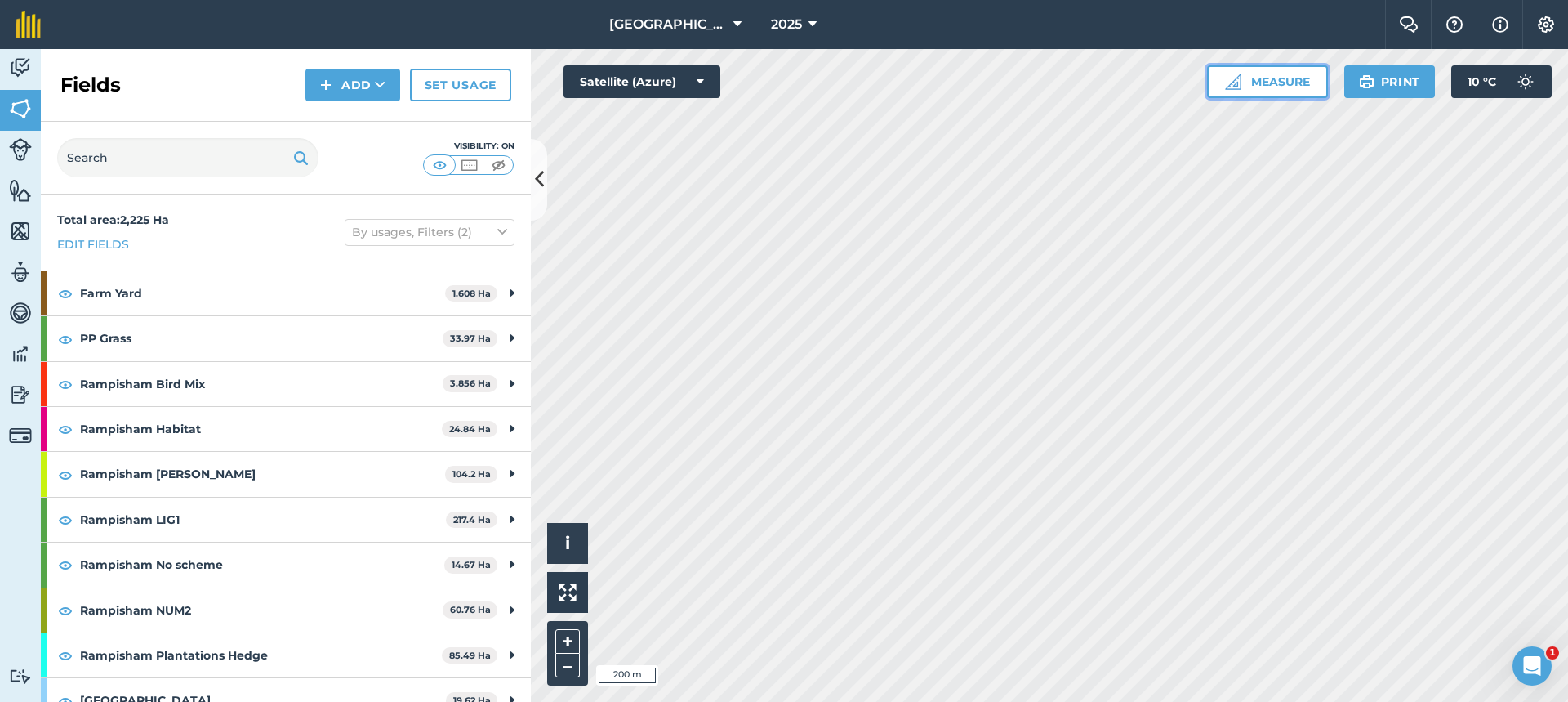
click at [1264, 79] on button "Measure" at bounding box center [1267, 82] width 121 height 32
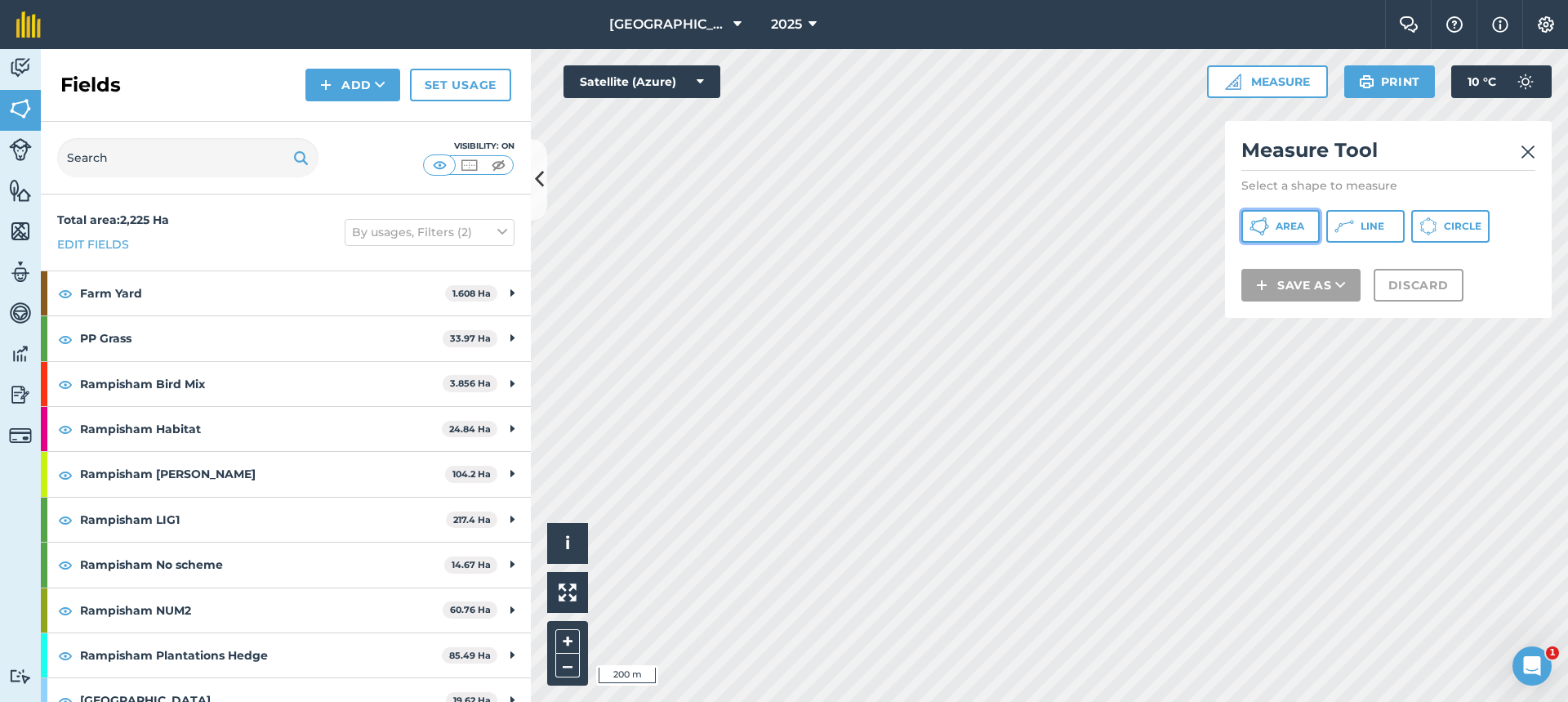
click at [1303, 222] on span "Area" at bounding box center [1290, 226] width 29 height 13
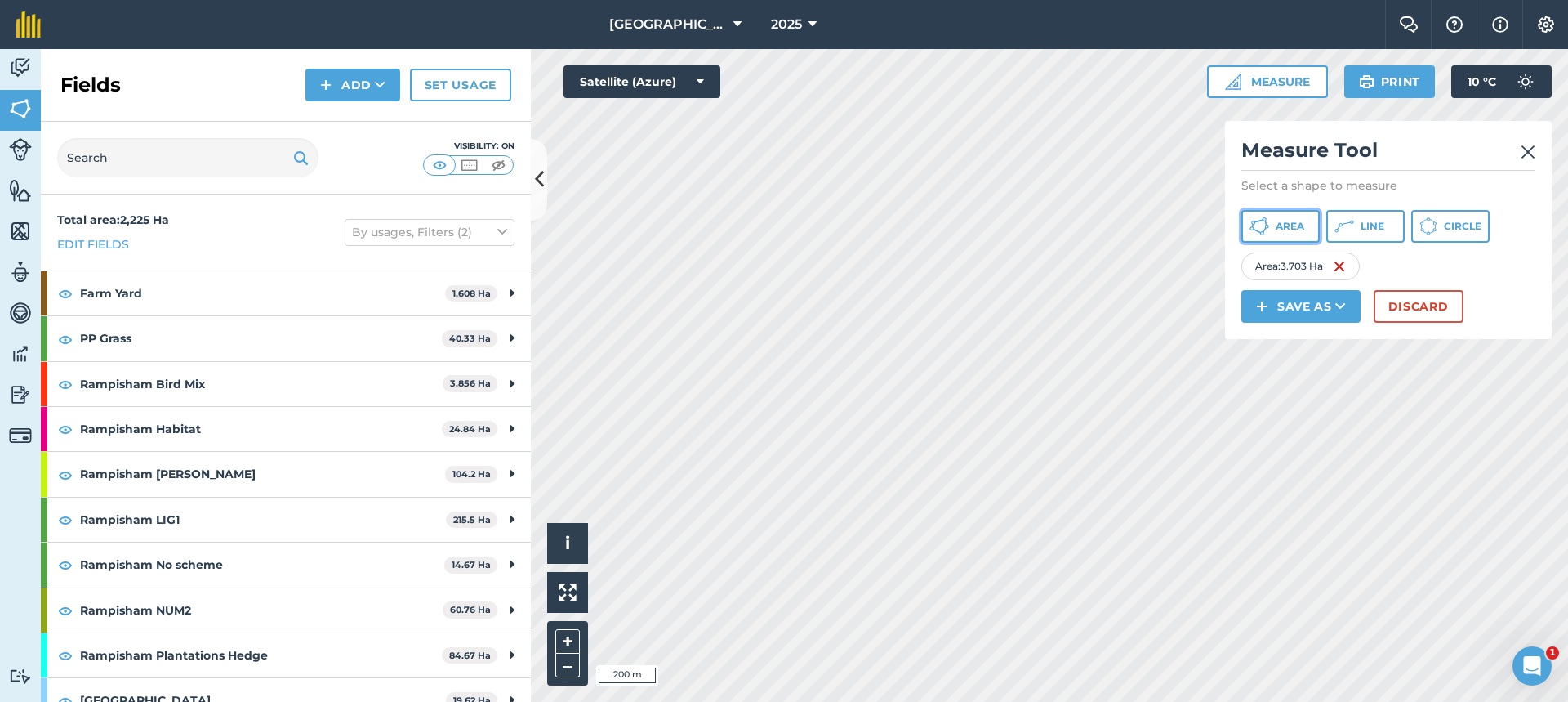
click at [1302, 227] on span "Area" at bounding box center [1290, 226] width 29 height 13
click at [1400, 316] on button "Discard" at bounding box center [1419, 306] width 90 height 32
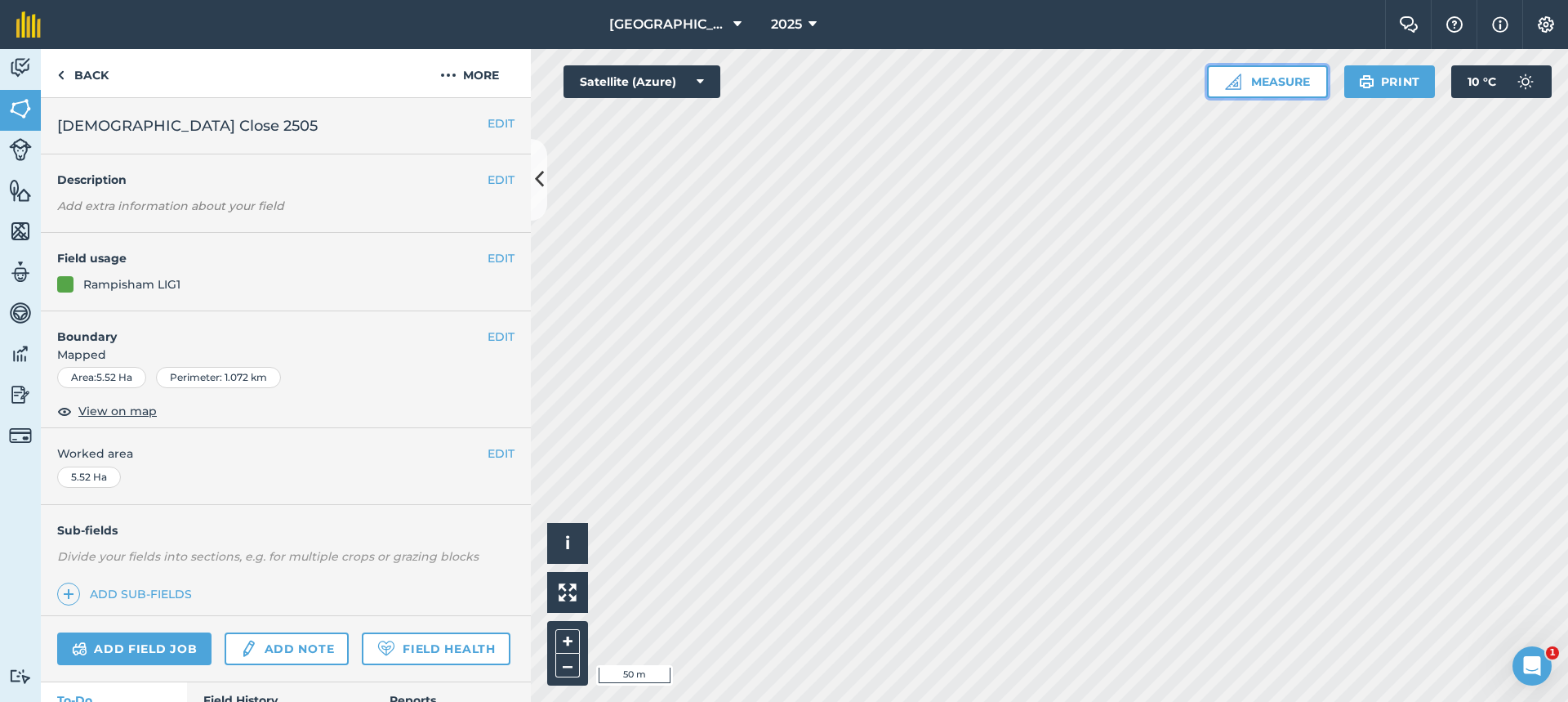
click at [1309, 82] on button "Measure" at bounding box center [1267, 82] width 121 height 32
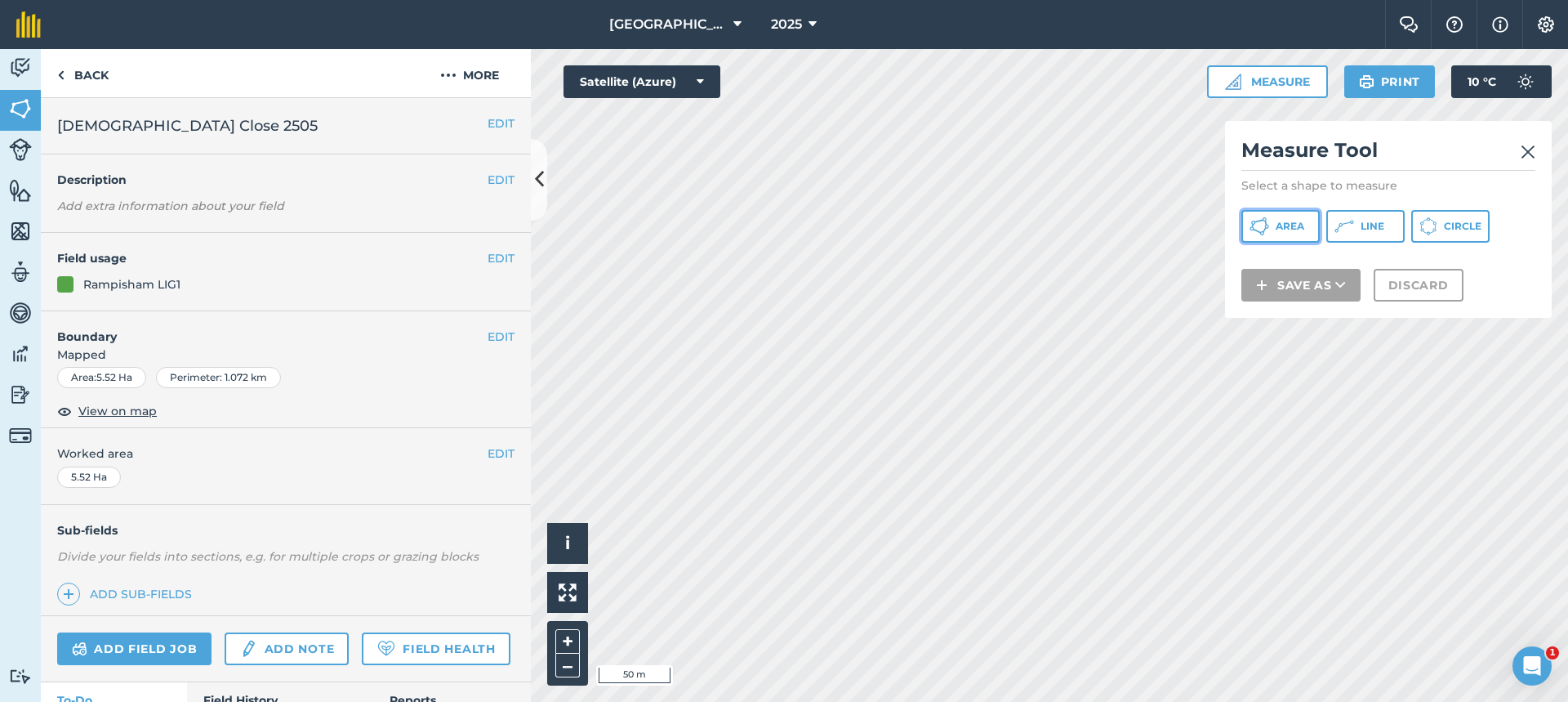
drag, startPoint x: 1278, startPoint y: 250, endPoint x: 1263, endPoint y: 246, distance: 15.5
click at [1266, 254] on div "Measure Tool Select a shape to measure Area Line Circle Save as Discard" at bounding box center [1388, 219] width 327 height 197
drag, startPoint x: 1313, startPoint y: 230, endPoint x: 1235, endPoint y: 216, distance: 79.2
click at [1309, 229] on button "Area" at bounding box center [1280, 226] width 78 height 32
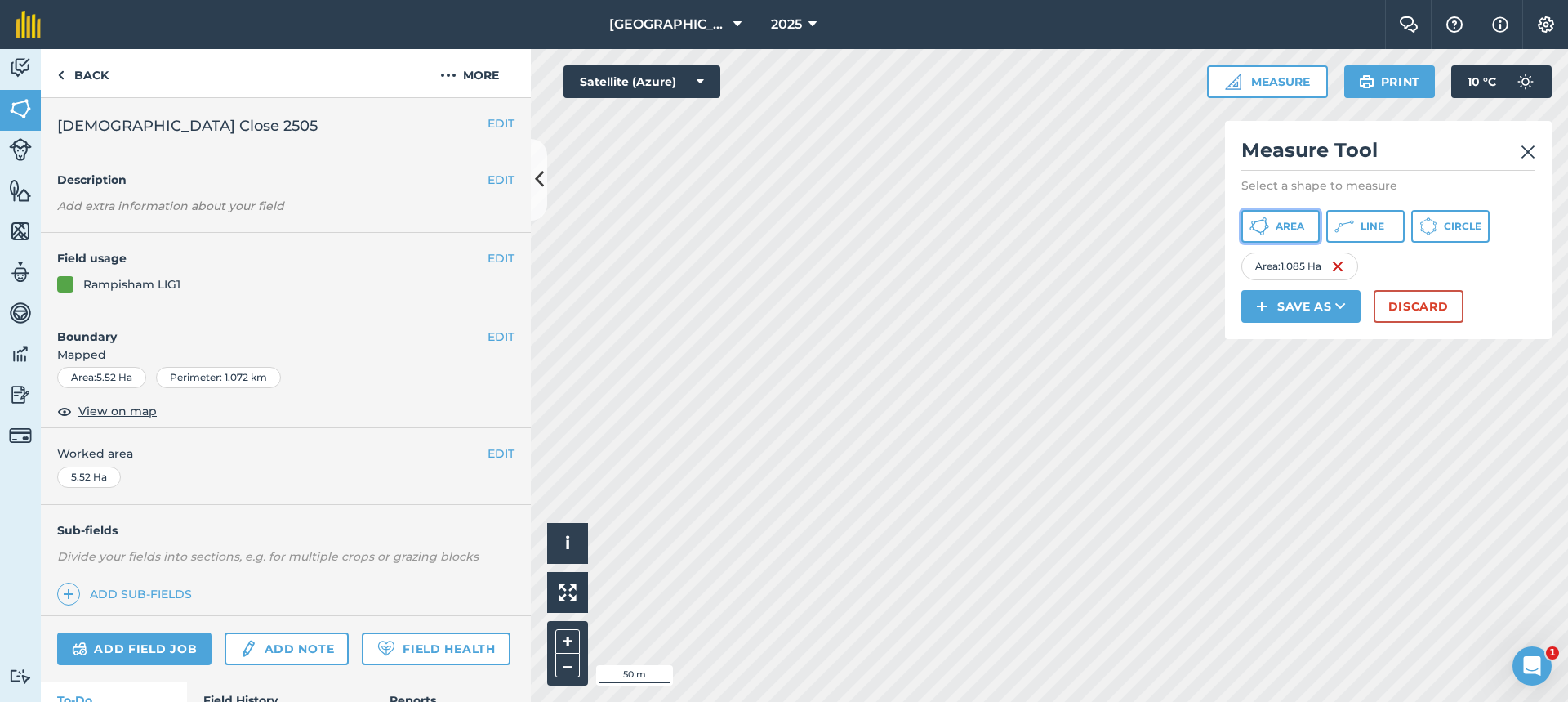
click at [1268, 223] on icon at bounding box center [1259, 226] width 20 height 20
click at [1333, 161] on div "Click to start drawing i © 2025 TomTom, Microsoft 50 m + – Satellite (Azure) Me…" at bounding box center [1049, 376] width 1037 height 653
click at [1286, 230] on span "Area" at bounding box center [1290, 226] width 29 height 13
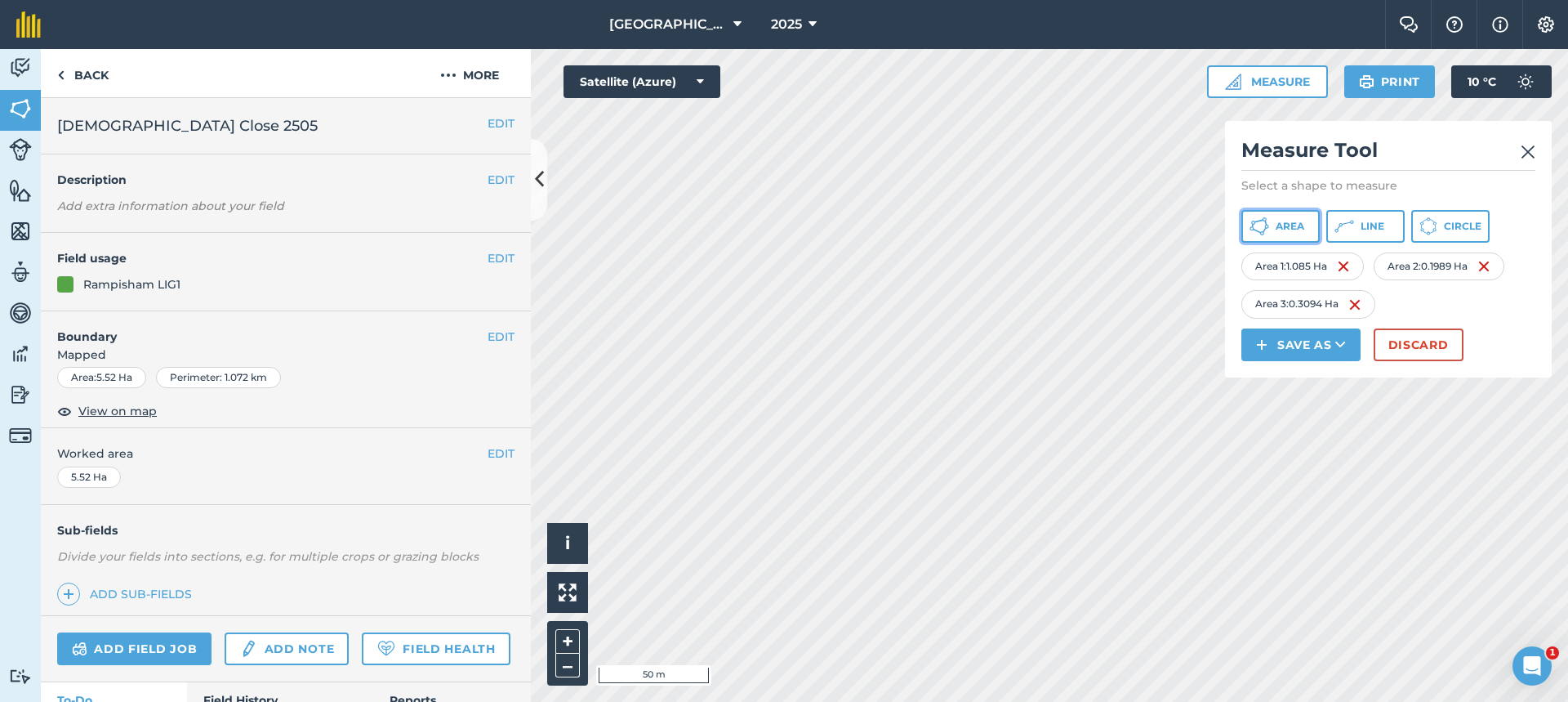
click at [1308, 228] on button "Area" at bounding box center [1280, 226] width 78 height 32
click at [1287, 219] on button "Area" at bounding box center [1280, 226] width 78 height 32
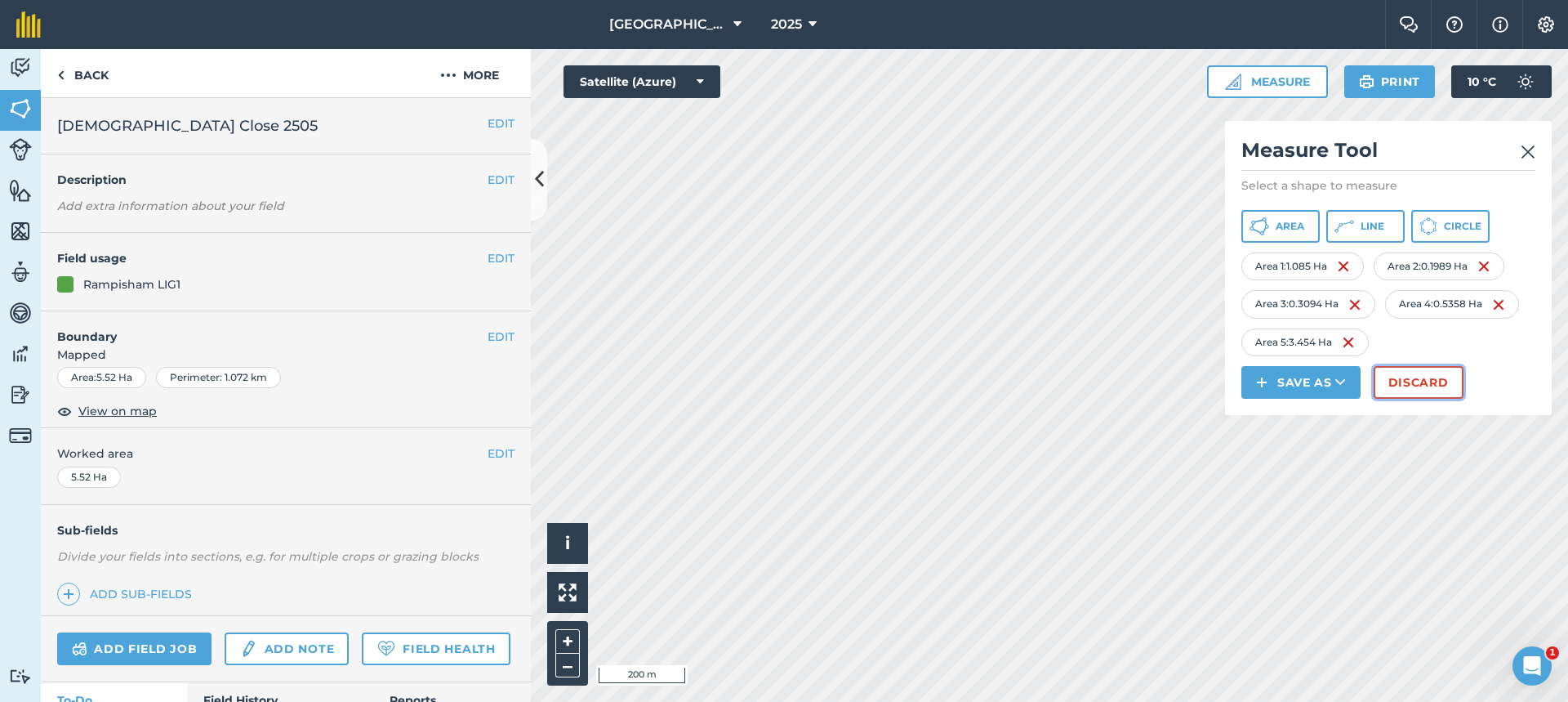
click at [1420, 385] on button "Discard" at bounding box center [1419, 382] width 90 height 32
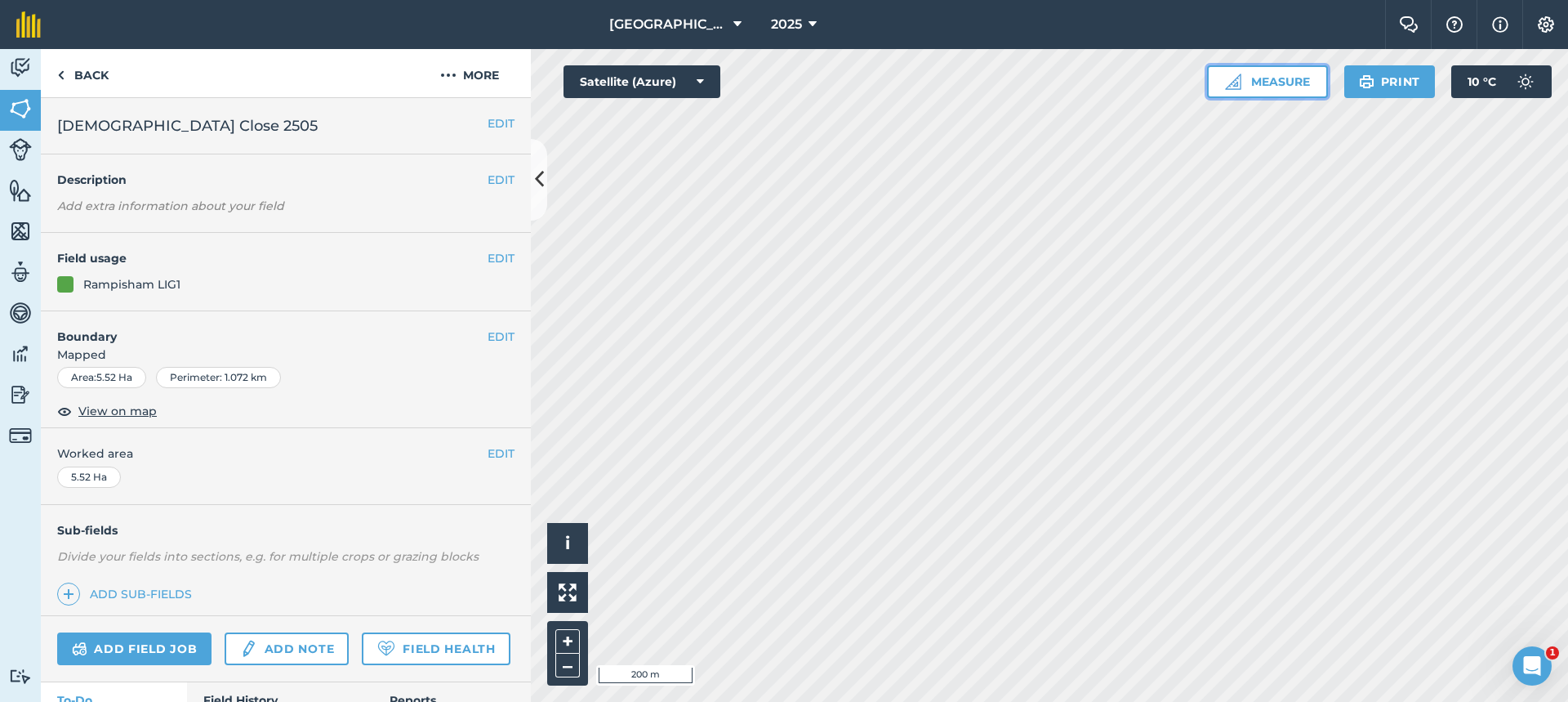
click at [1299, 80] on button "Measure" at bounding box center [1267, 82] width 121 height 32
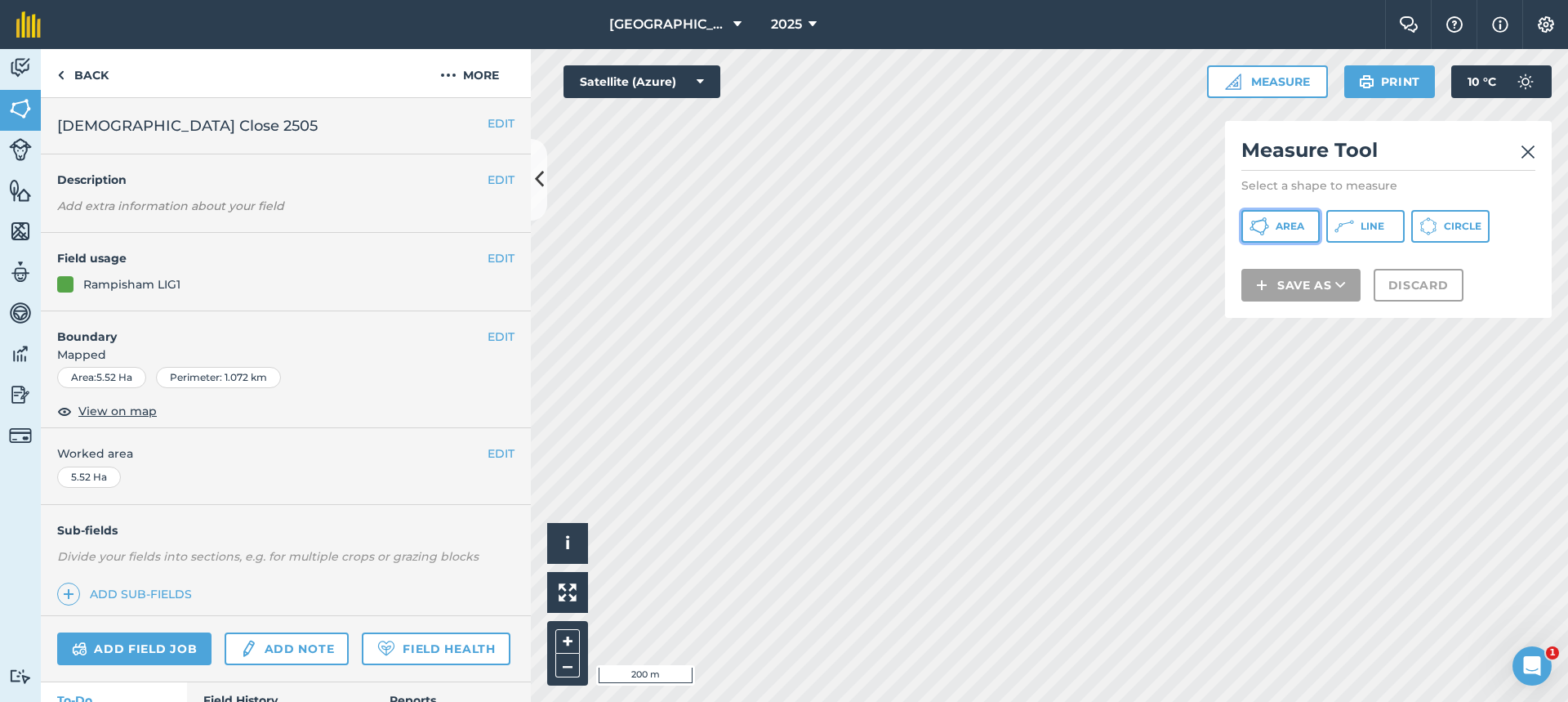
drag, startPoint x: 1295, startPoint y: 230, endPoint x: 1273, endPoint y: 230, distance: 22.0
click at [1294, 230] on span "Area" at bounding box center [1290, 226] width 29 height 13
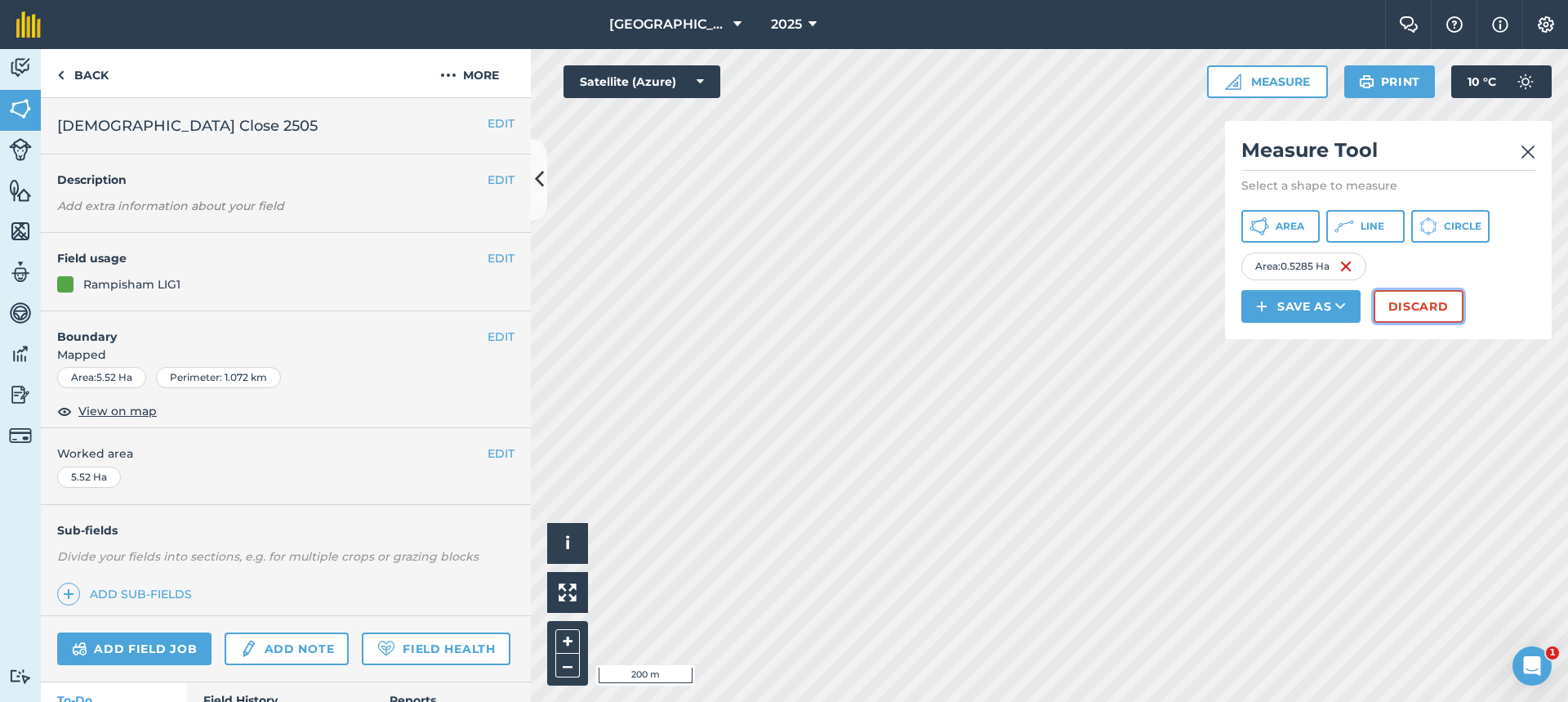
click at [1394, 308] on button "Discard" at bounding box center [1419, 306] width 90 height 32
